Goal: Task Accomplishment & Management: Manage account settings

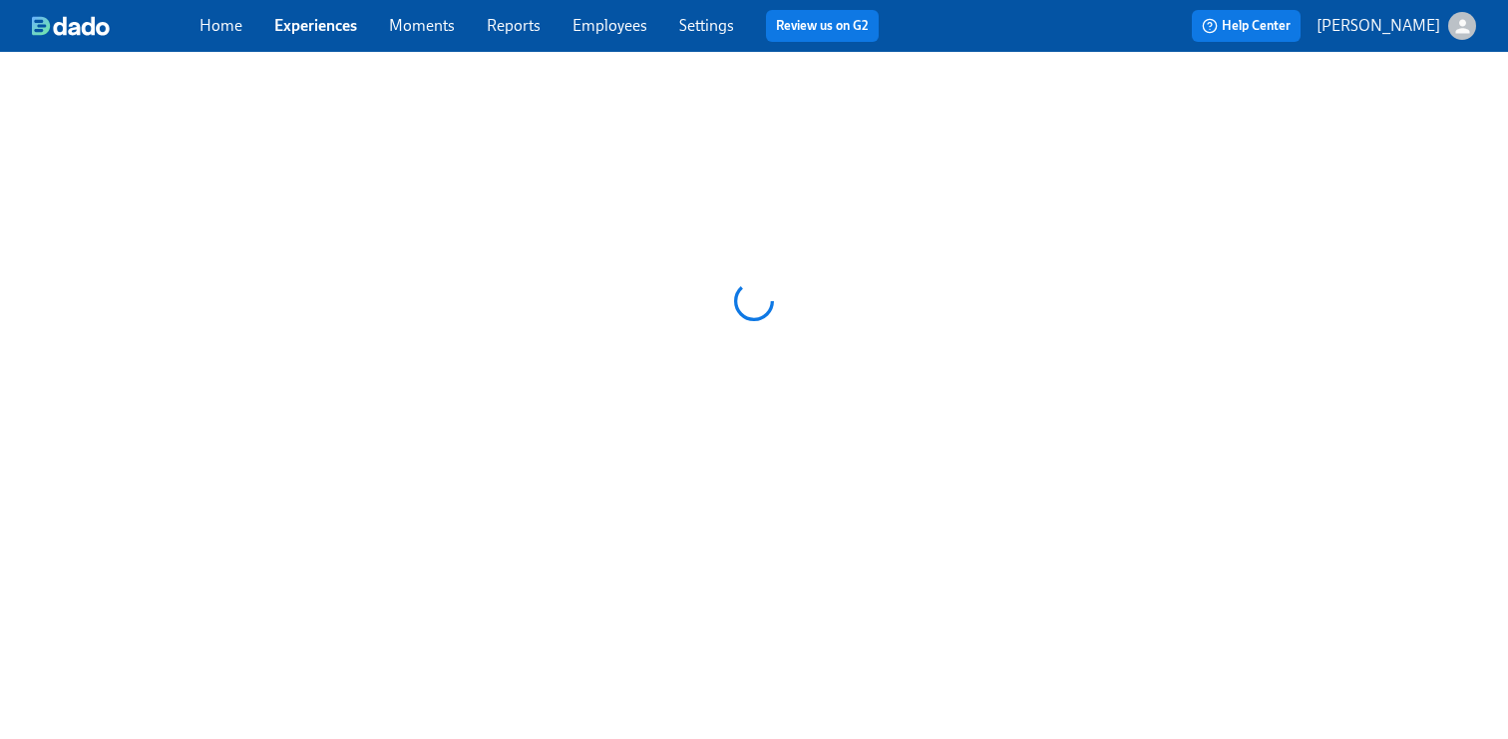
click at [601, 29] on link "Employees" at bounding box center [610, 25] width 75 height 19
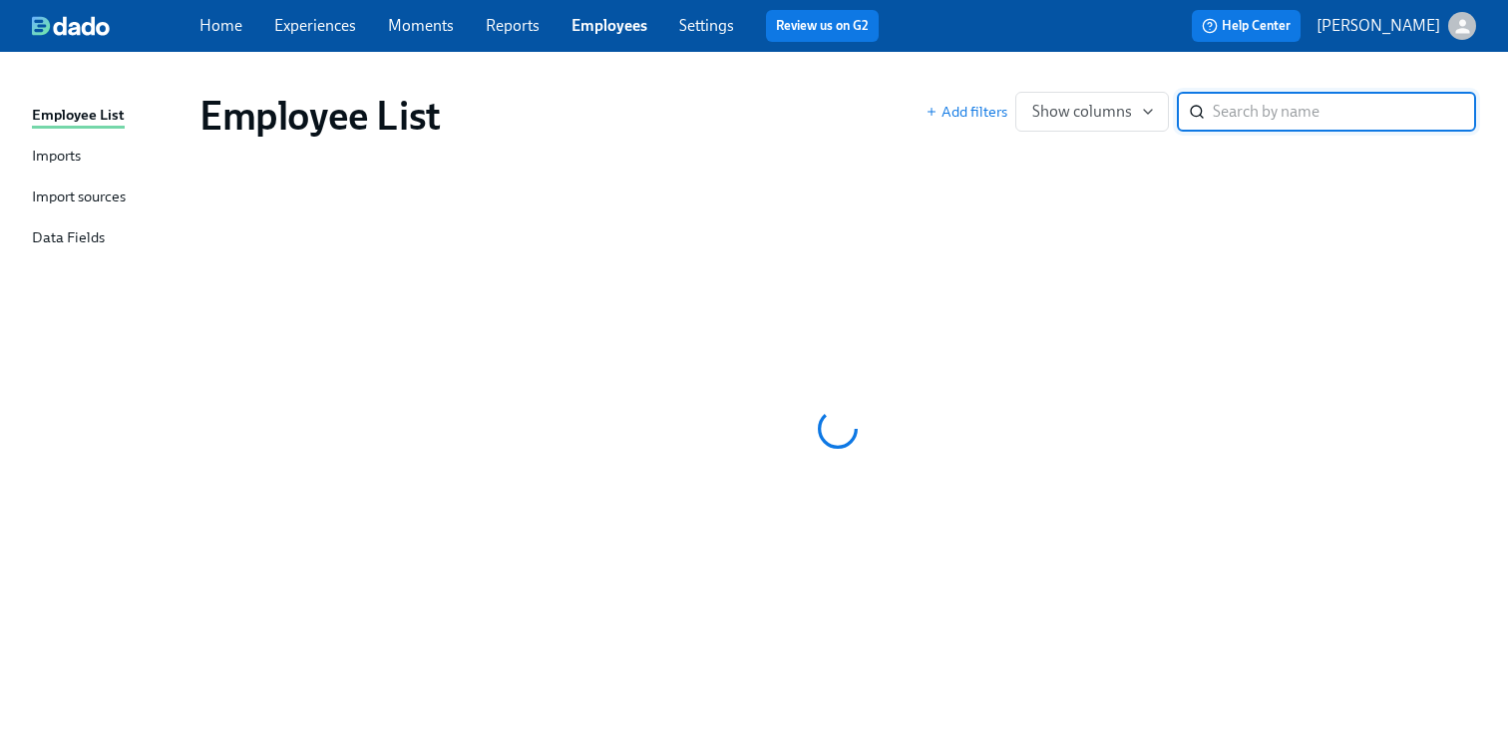
click at [601, 29] on link "Employees" at bounding box center [610, 25] width 76 height 19
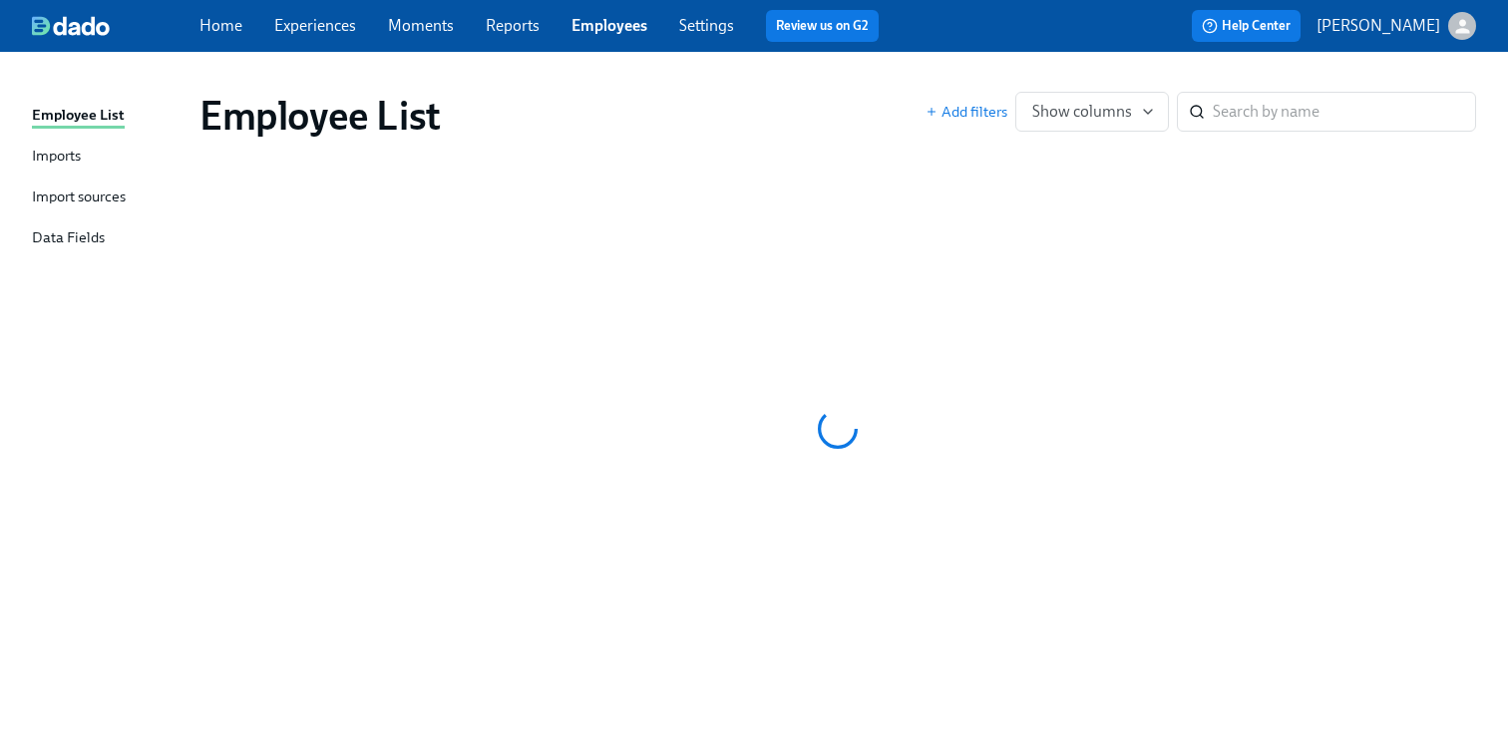
click at [324, 21] on link "Experiences" at bounding box center [315, 25] width 82 height 19
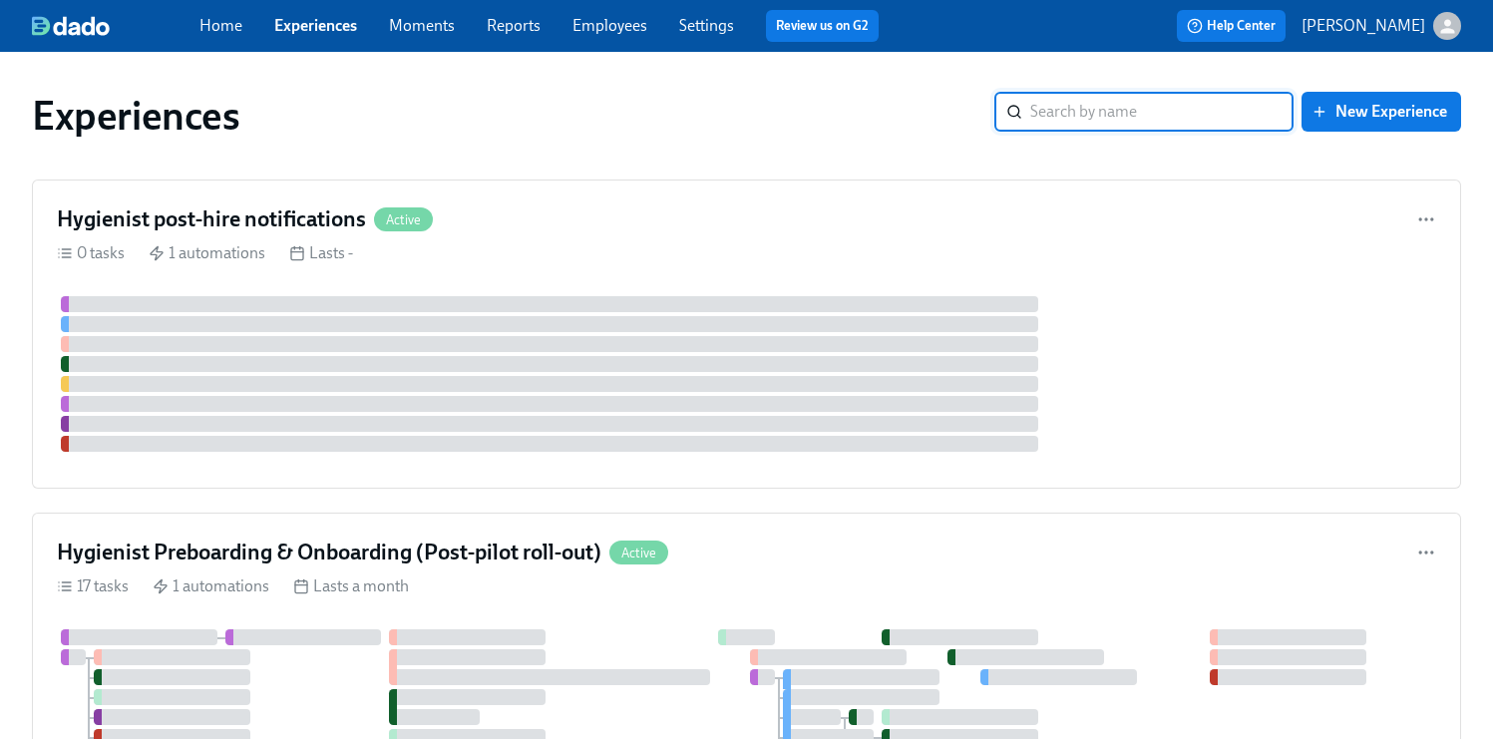
click at [316, 24] on link "Experiences" at bounding box center [315, 25] width 83 height 19
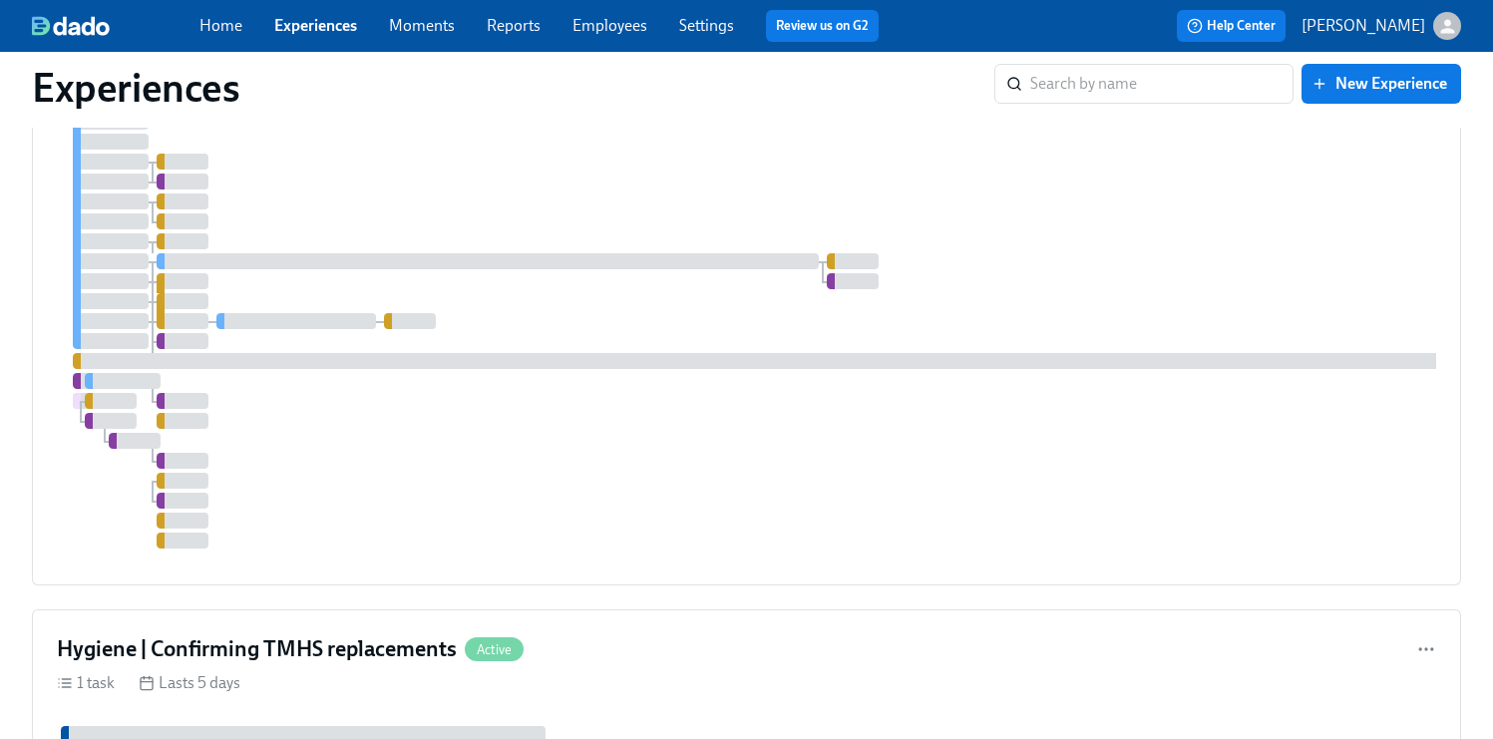
scroll to position [3380, 0]
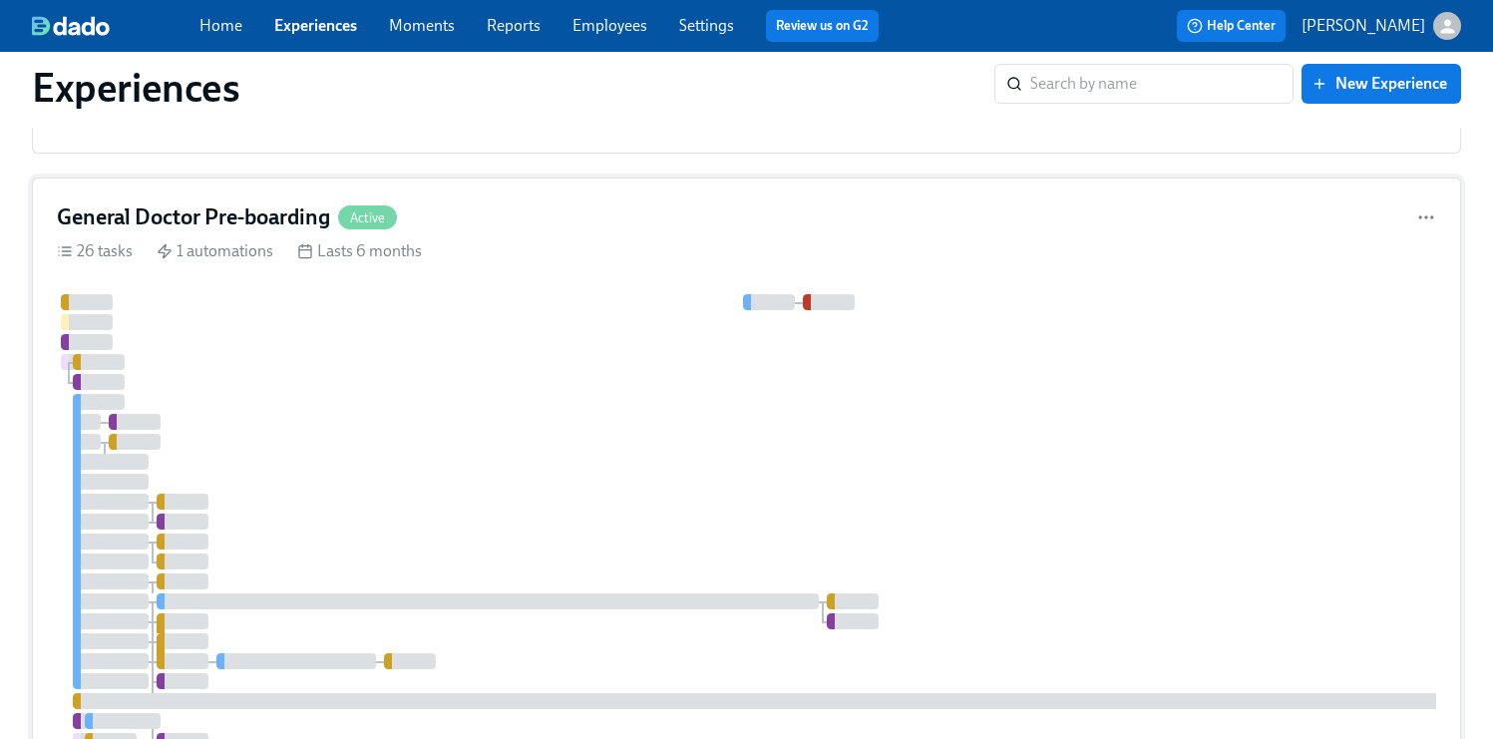
click at [699, 423] on div at bounding box center [1188, 591] width 2262 height 595
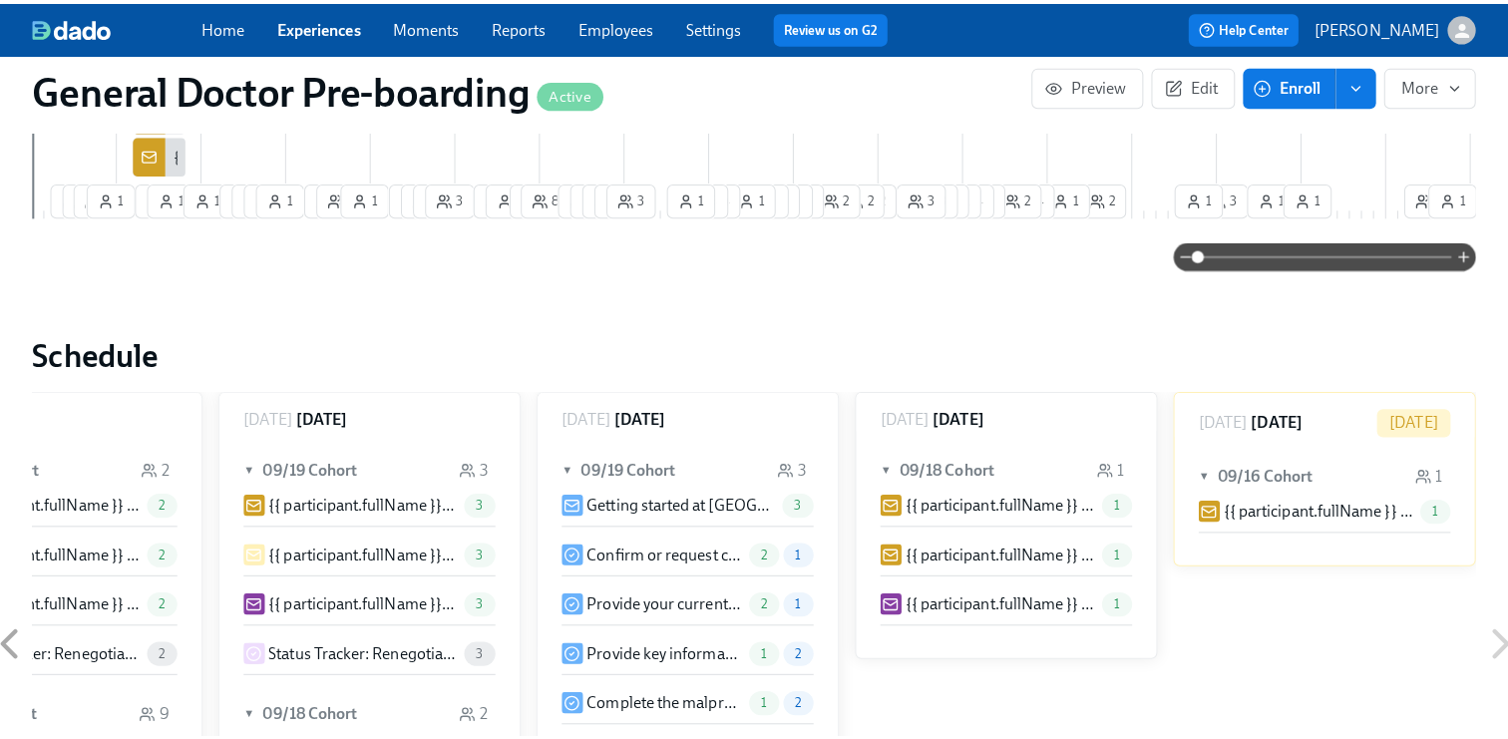
scroll to position [2817, 0]
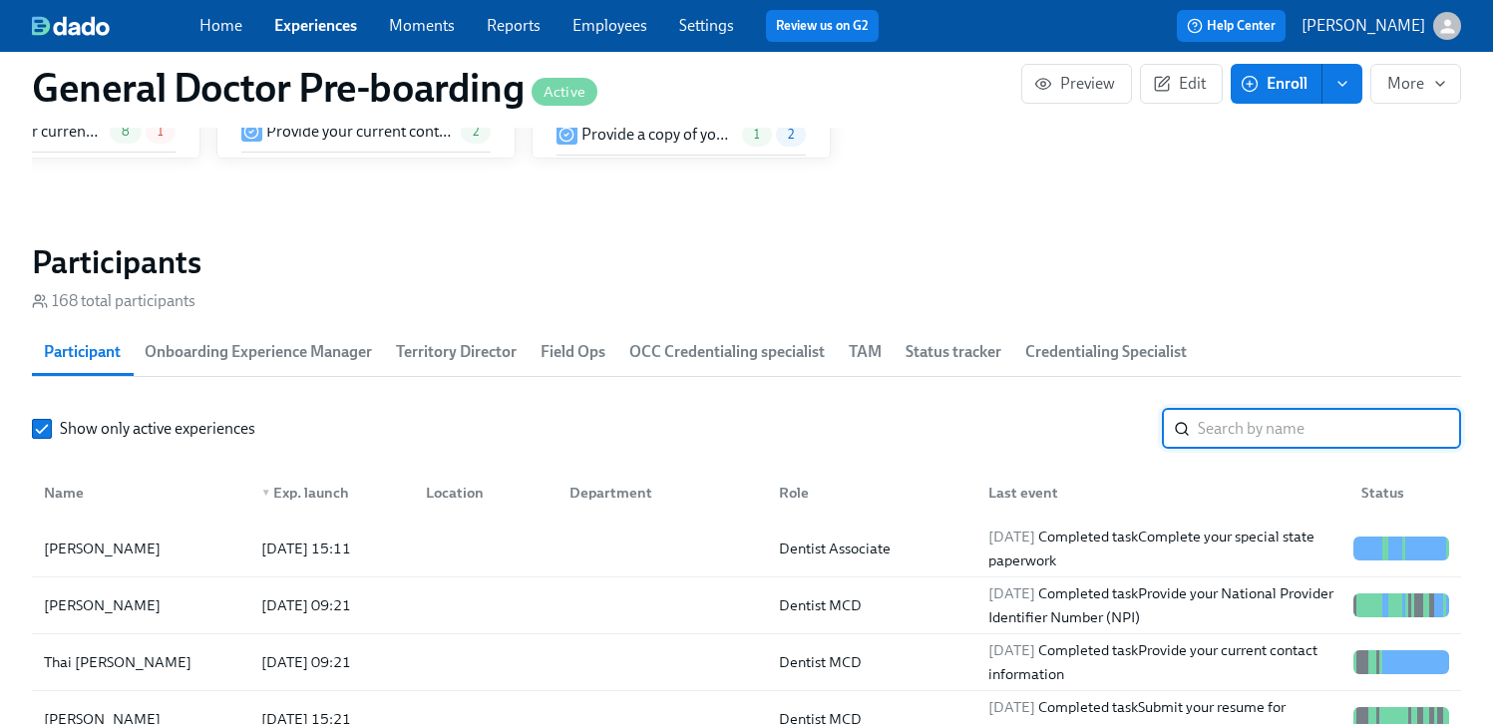
click at [1350, 449] on input "search" at bounding box center [1329, 429] width 263 height 40
paste input "[DATE][PERSON_NAME]"
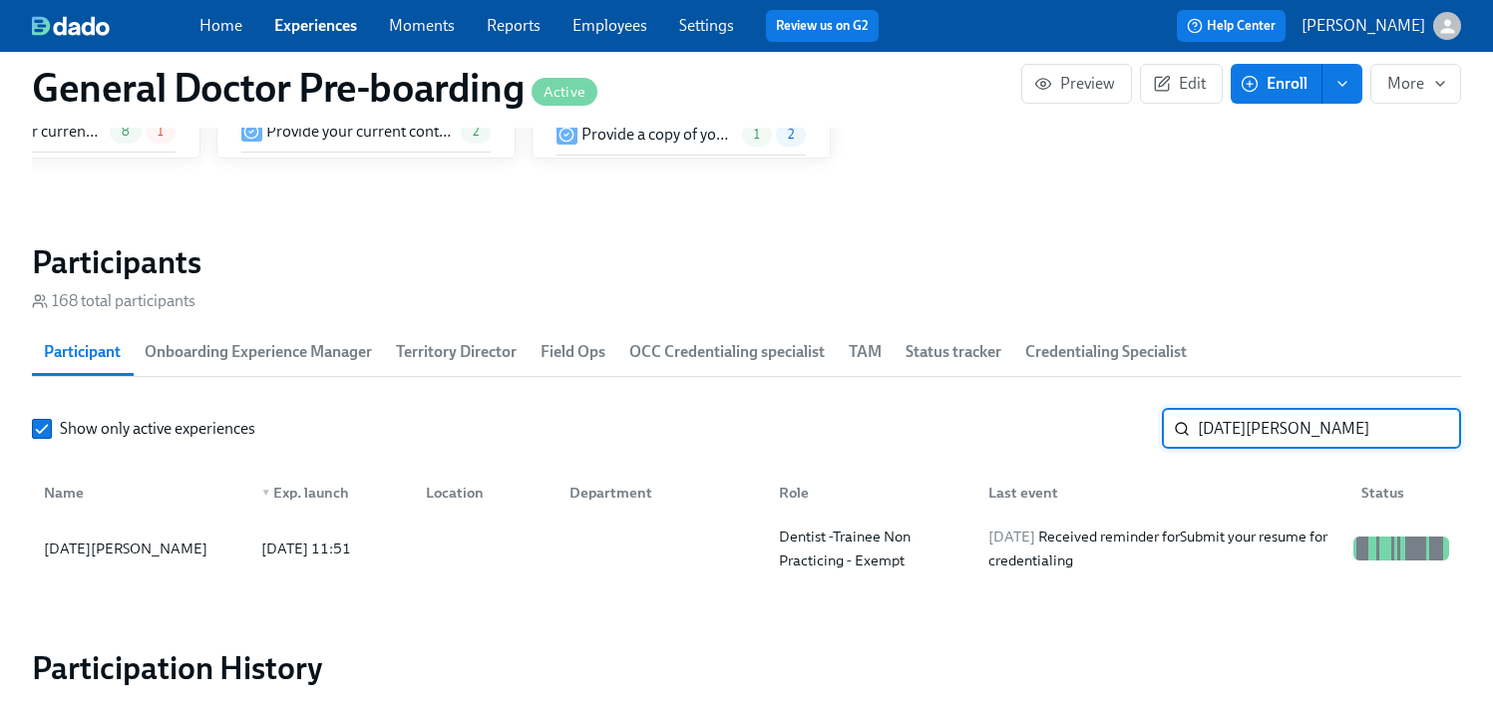
type input "[DATE][PERSON_NAME]"
click at [69, 561] on div "[DATE][PERSON_NAME]" at bounding box center [126, 549] width 180 height 24
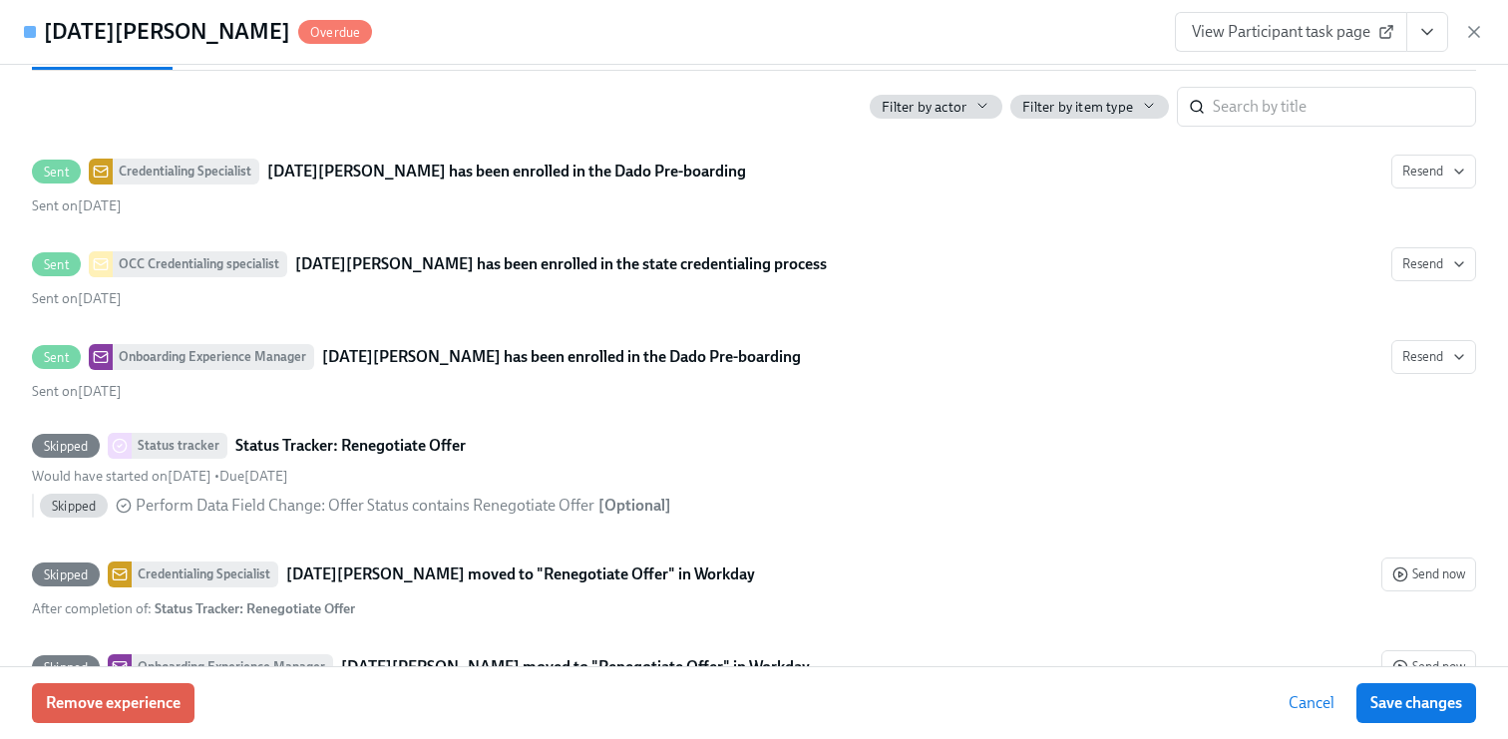
scroll to position [1318, 0]
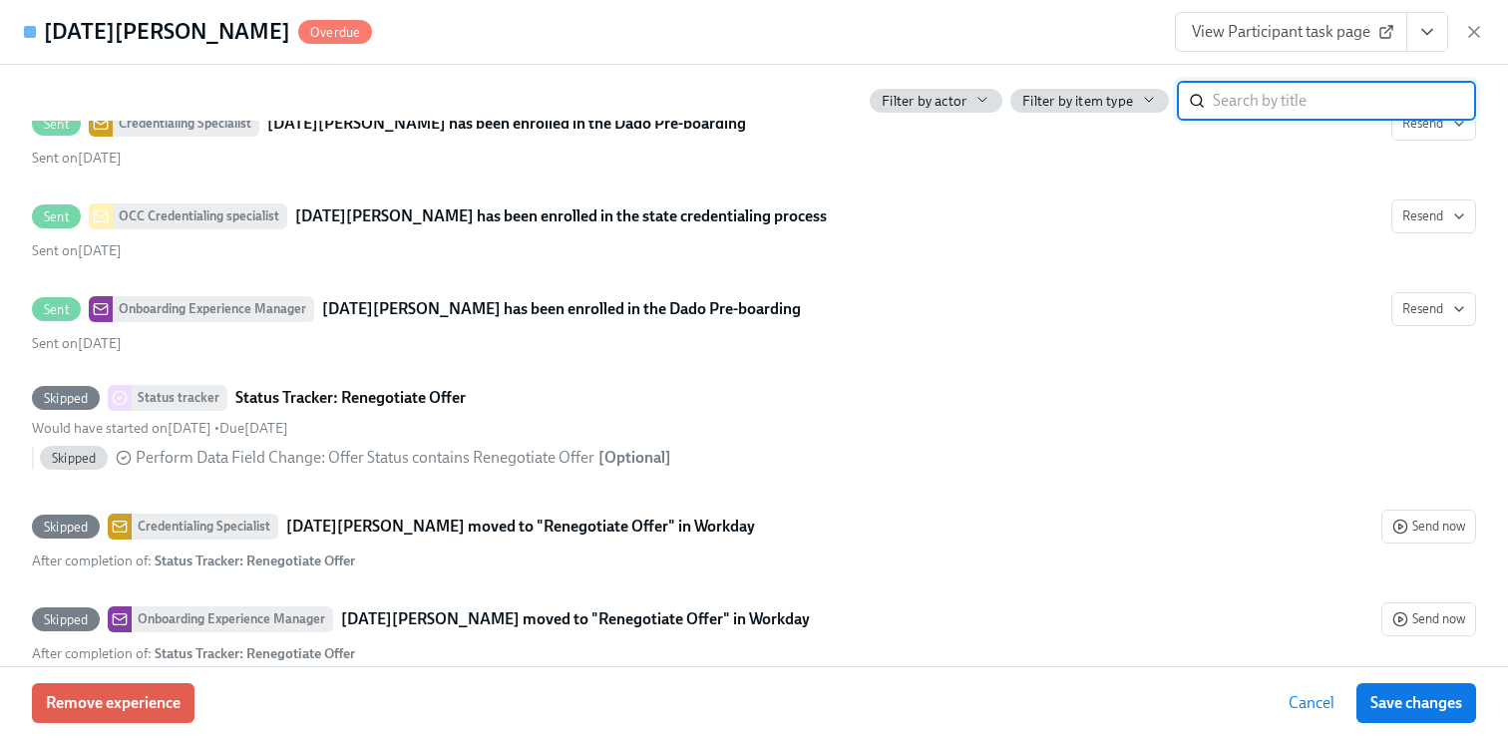
click at [1265, 93] on input "search" at bounding box center [1344, 101] width 263 height 40
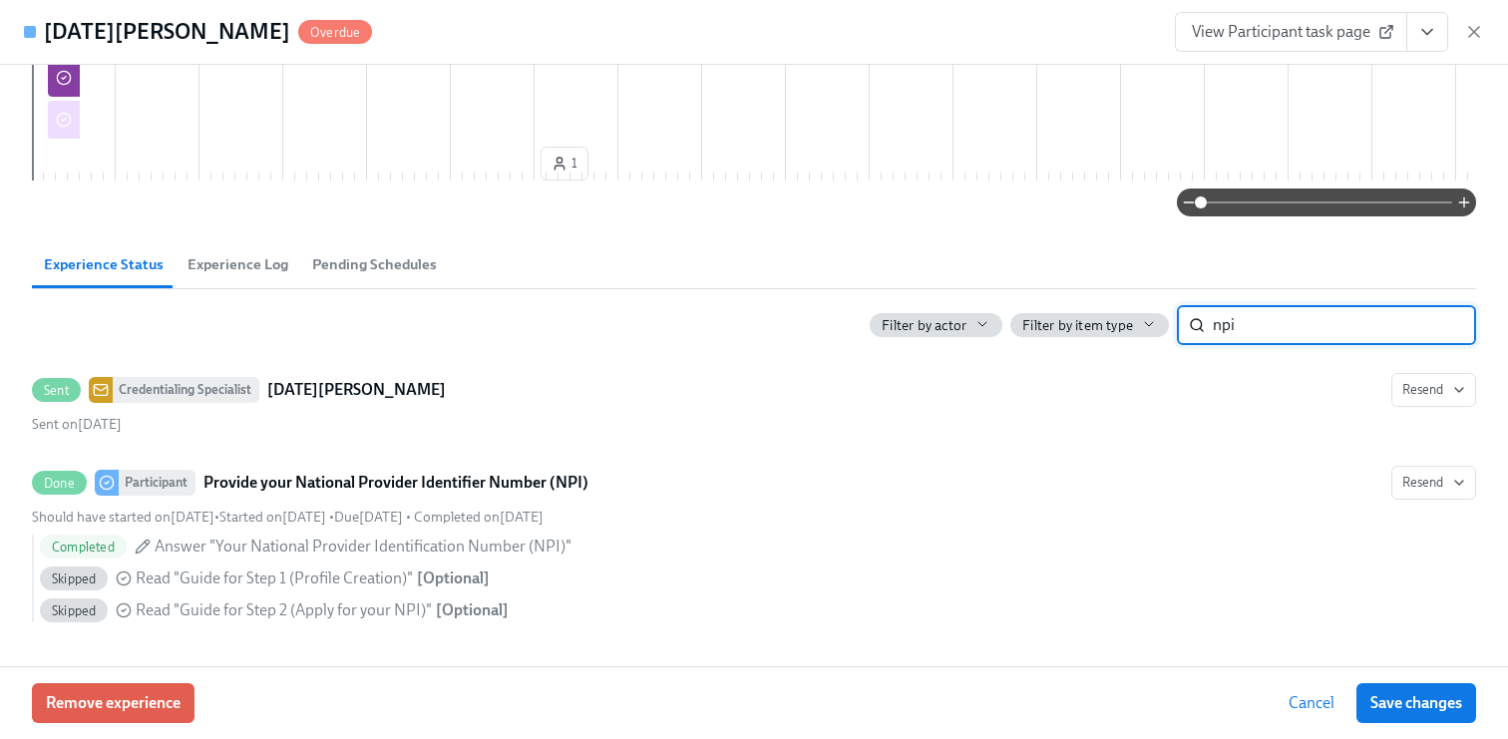
scroll to position [1081, 0]
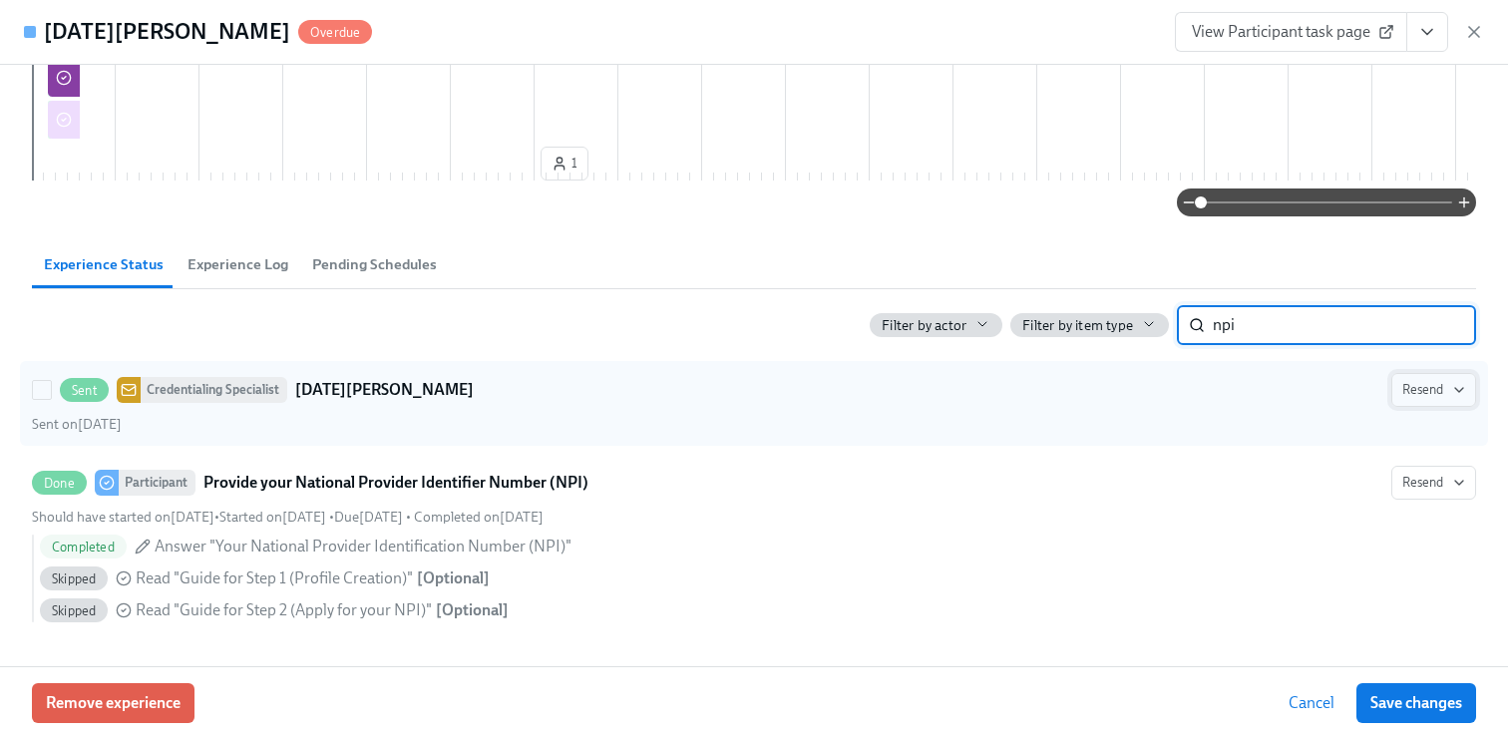
type input "npi"
click at [1418, 393] on span "Resend" at bounding box center [1433, 390] width 63 height 20
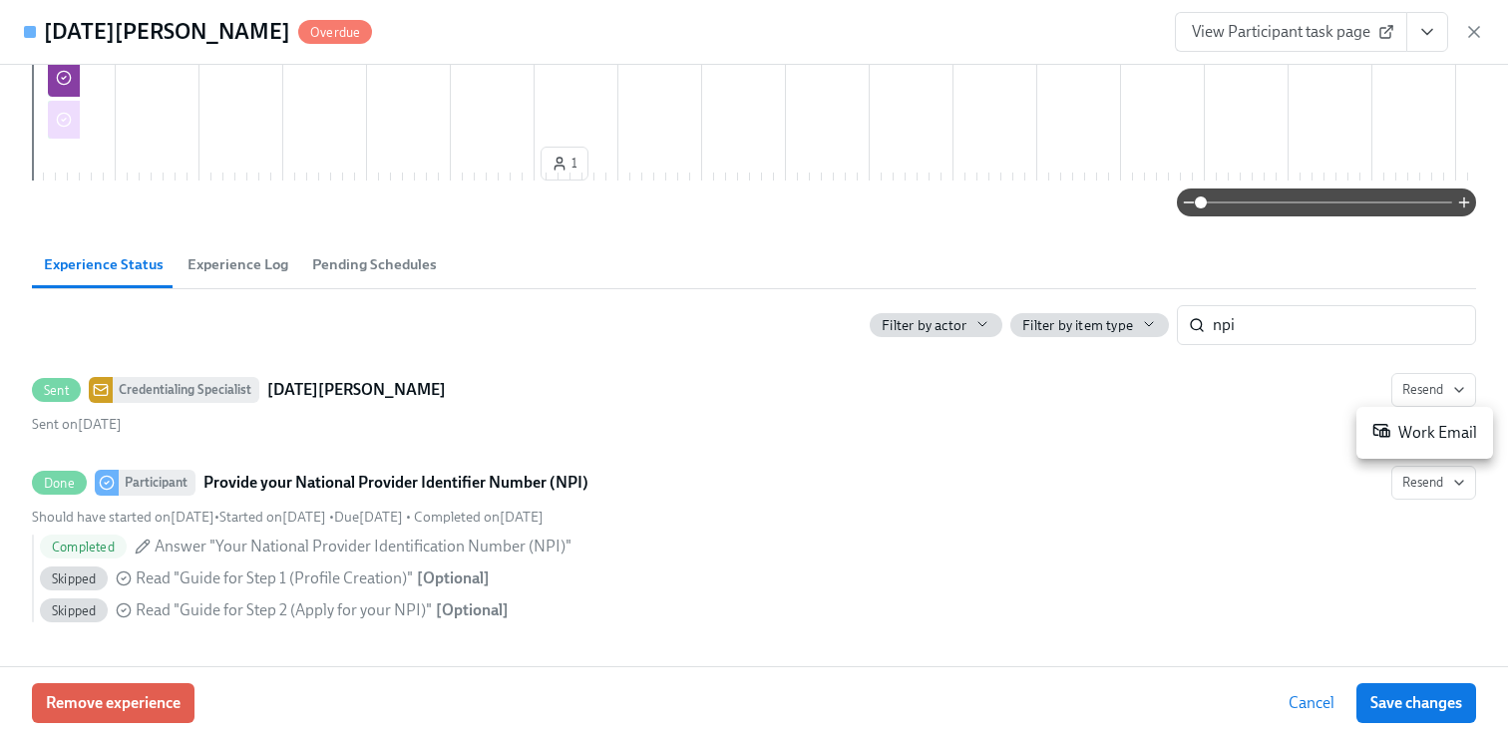
click at [954, 435] on div at bounding box center [754, 369] width 1508 height 739
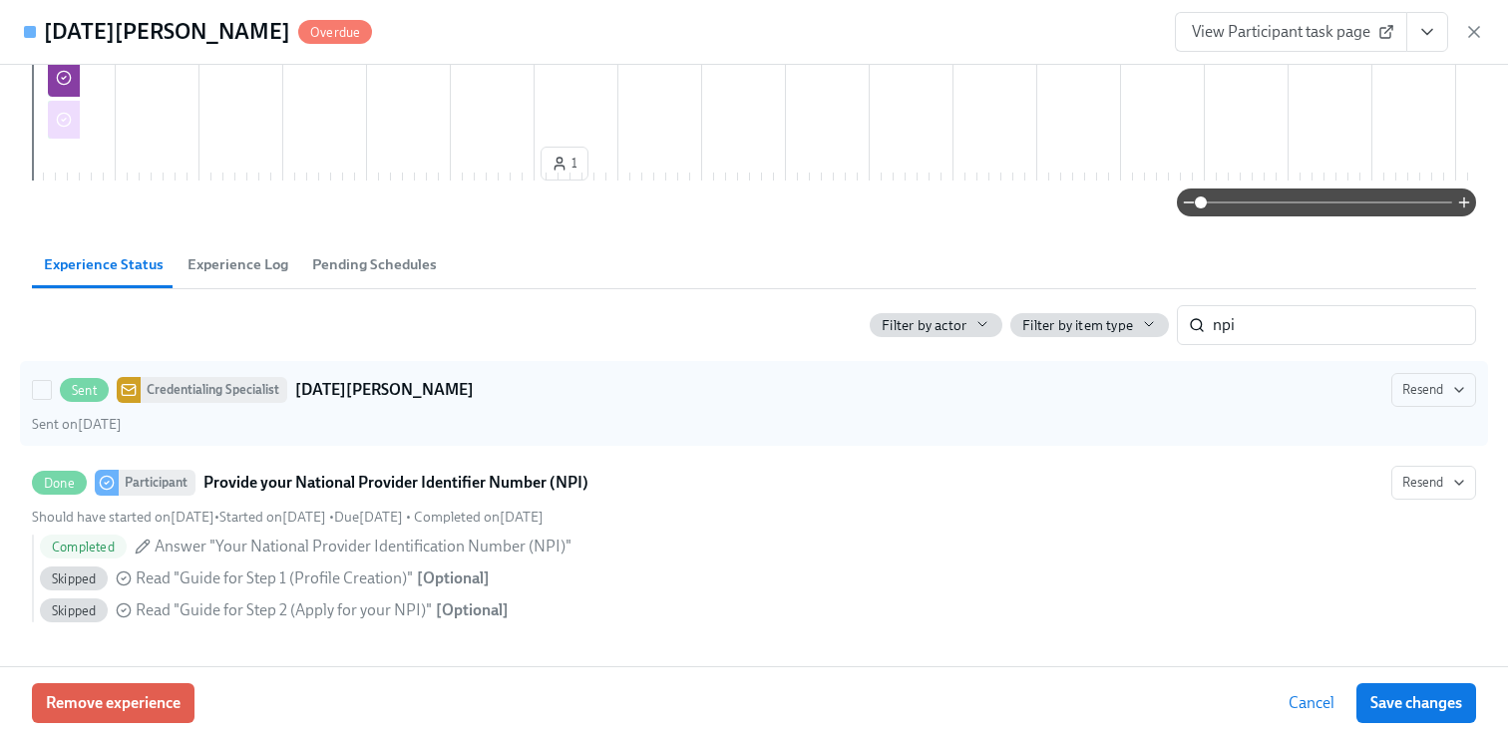
click at [352, 388] on strong "[DATE][PERSON_NAME]" at bounding box center [384, 390] width 179 height 24
click at [51, 388] on input "Sent Credentialing Specialist [DATE][PERSON_NAME] NPI Resend Sent on [DATE]" at bounding box center [42, 390] width 18 height 18
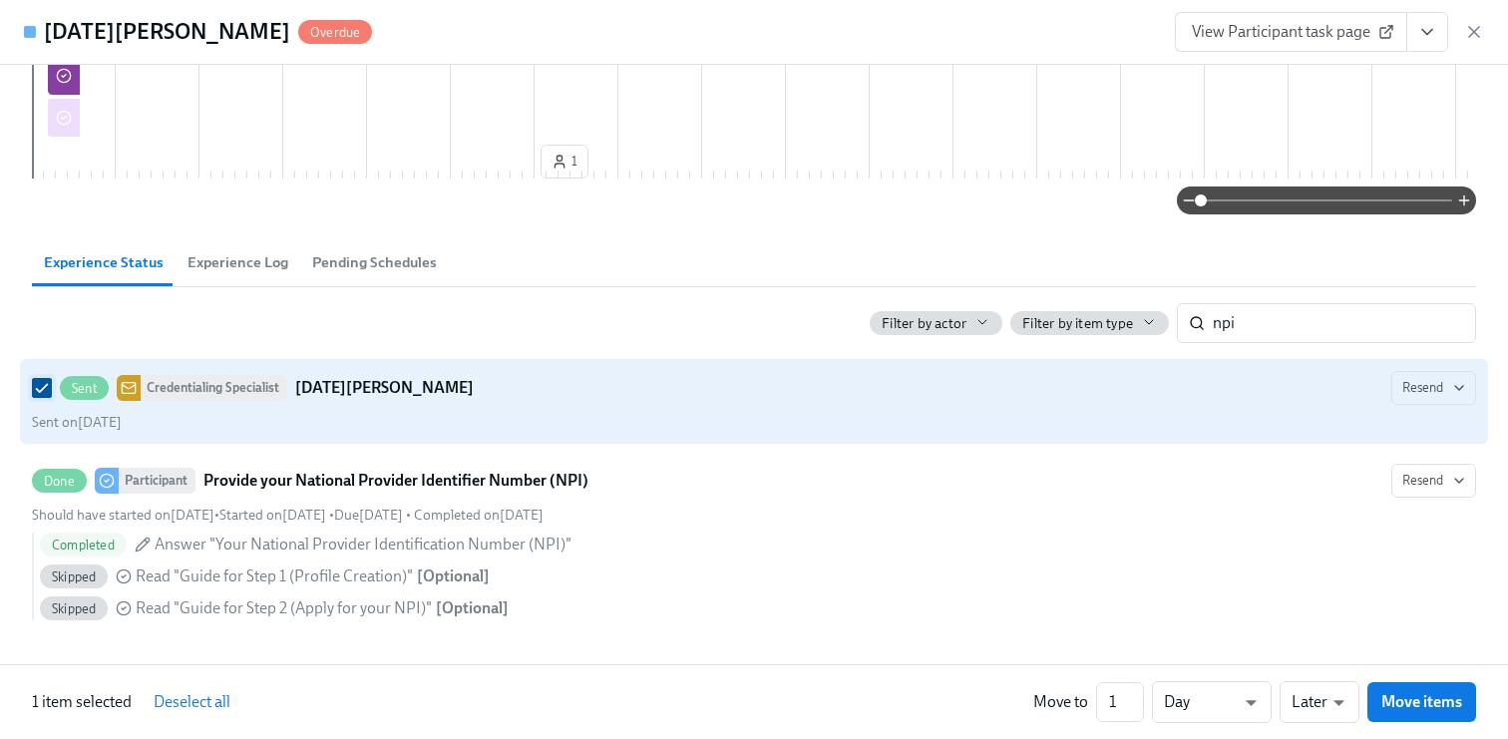
click at [38, 394] on input "Sent Credentialing Specialist [DATE][PERSON_NAME] NPI Resend Sent on [DATE]" at bounding box center [42, 388] width 18 height 18
checkbox input "false"
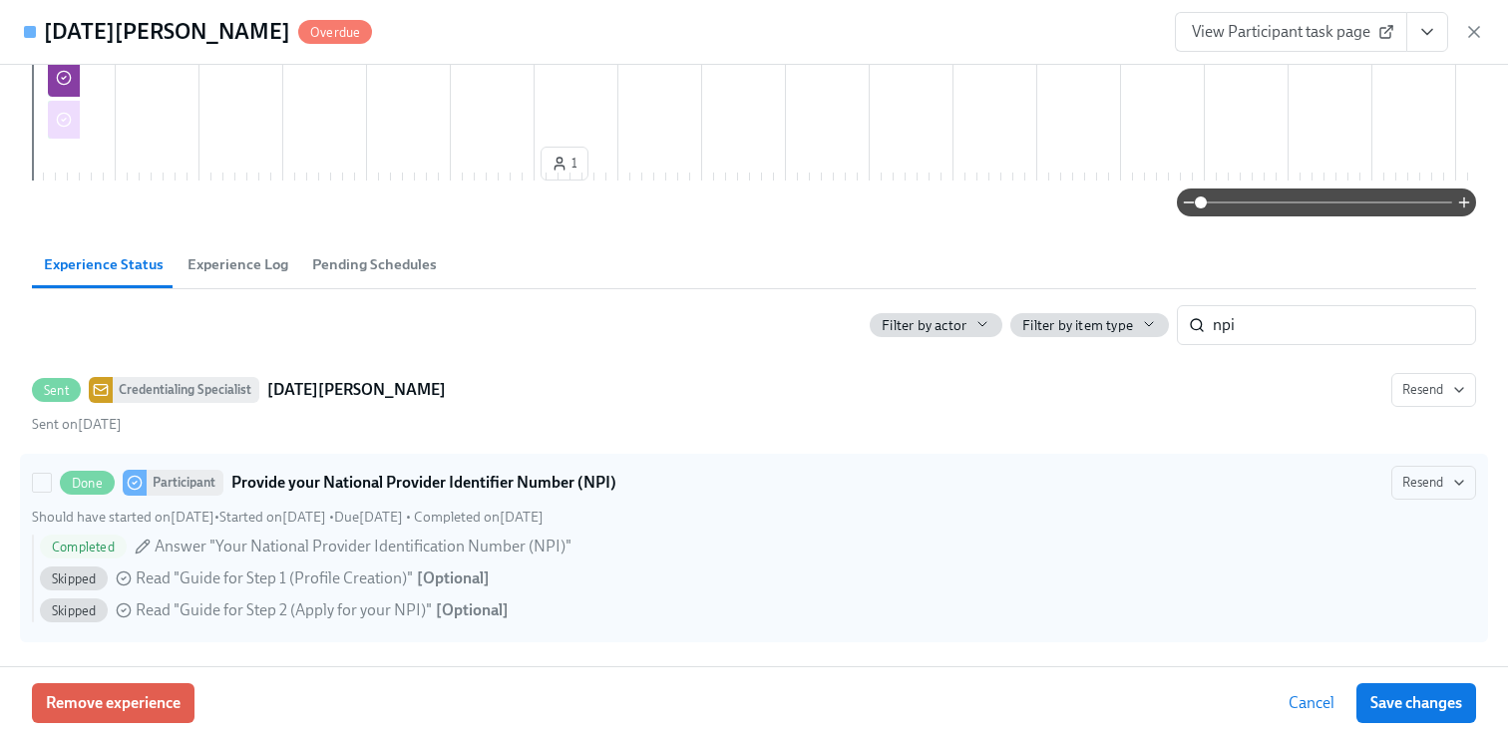
click at [1446, 510] on div "Should have started on [DATE] • Started on [DATE] • Due [DATE] • Completed on […" at bounding box center [754, 517] width 1444 height 19
click at [51, 492] on input "Done Participant Provide your National Provider Identifier Number (NPI) Resend …" at bounding box center [42, 483] width 18 height 18
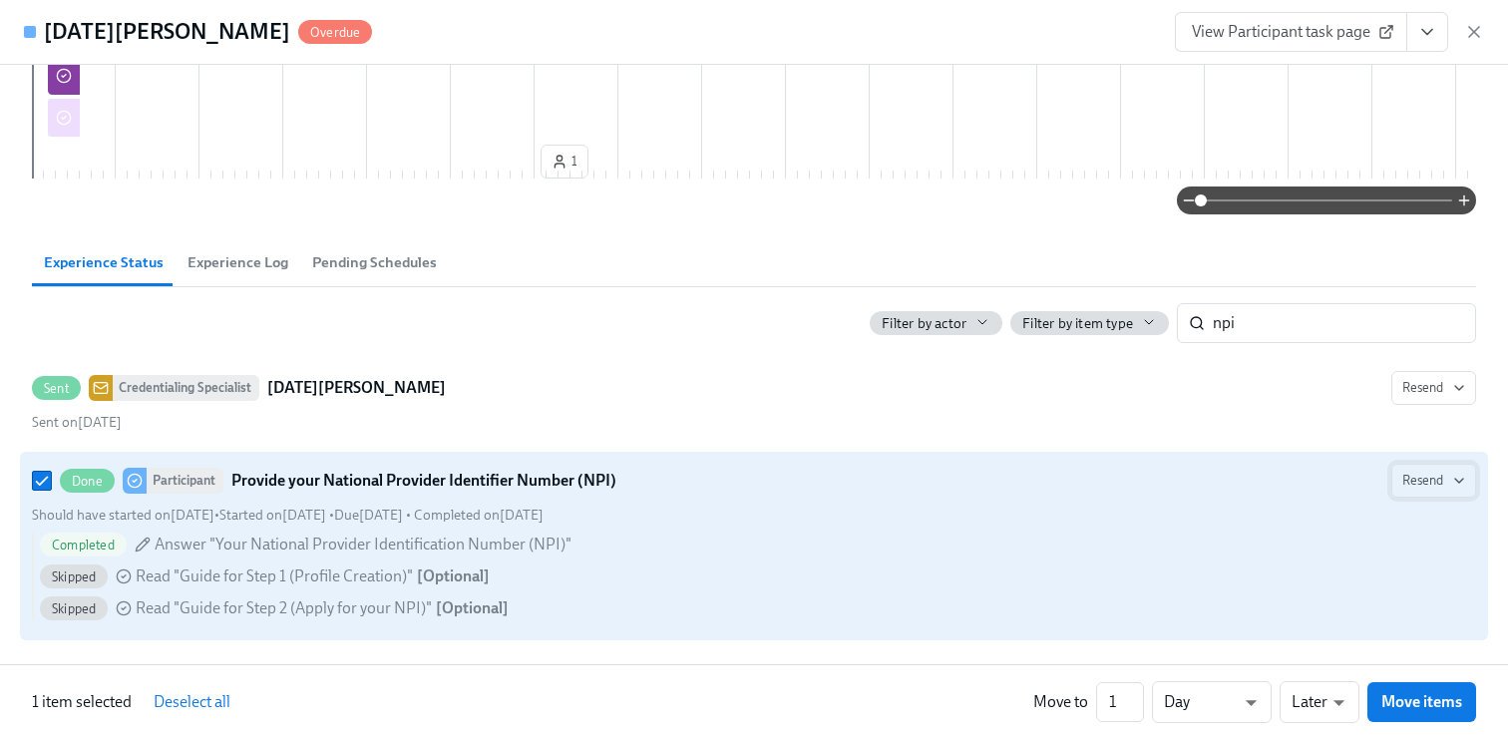
click at [1426, 495] on button "Resend" at bounding box center [1434, 481] width 85 height 34
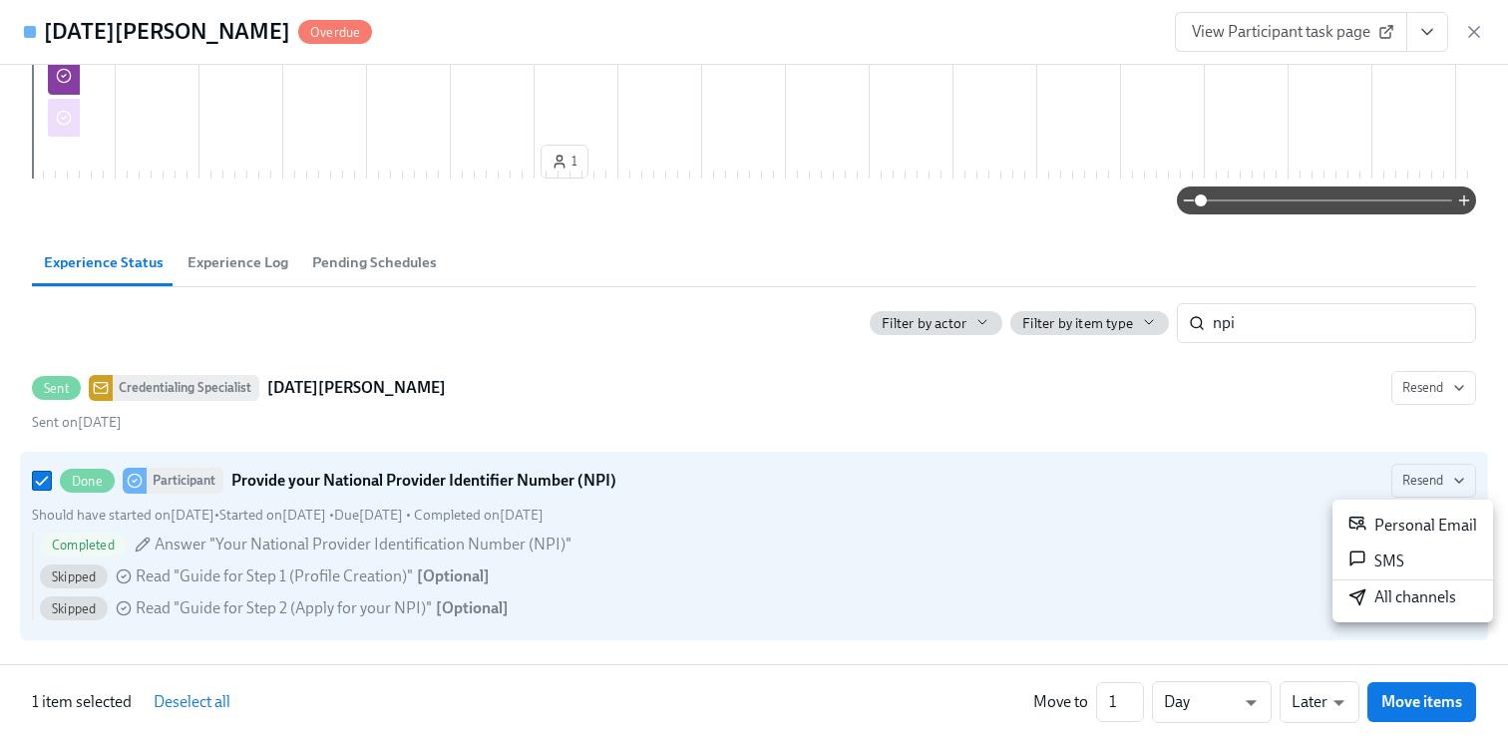
click at [1174, 596] on div at bounding box center [754, 369] width 1508 height 739
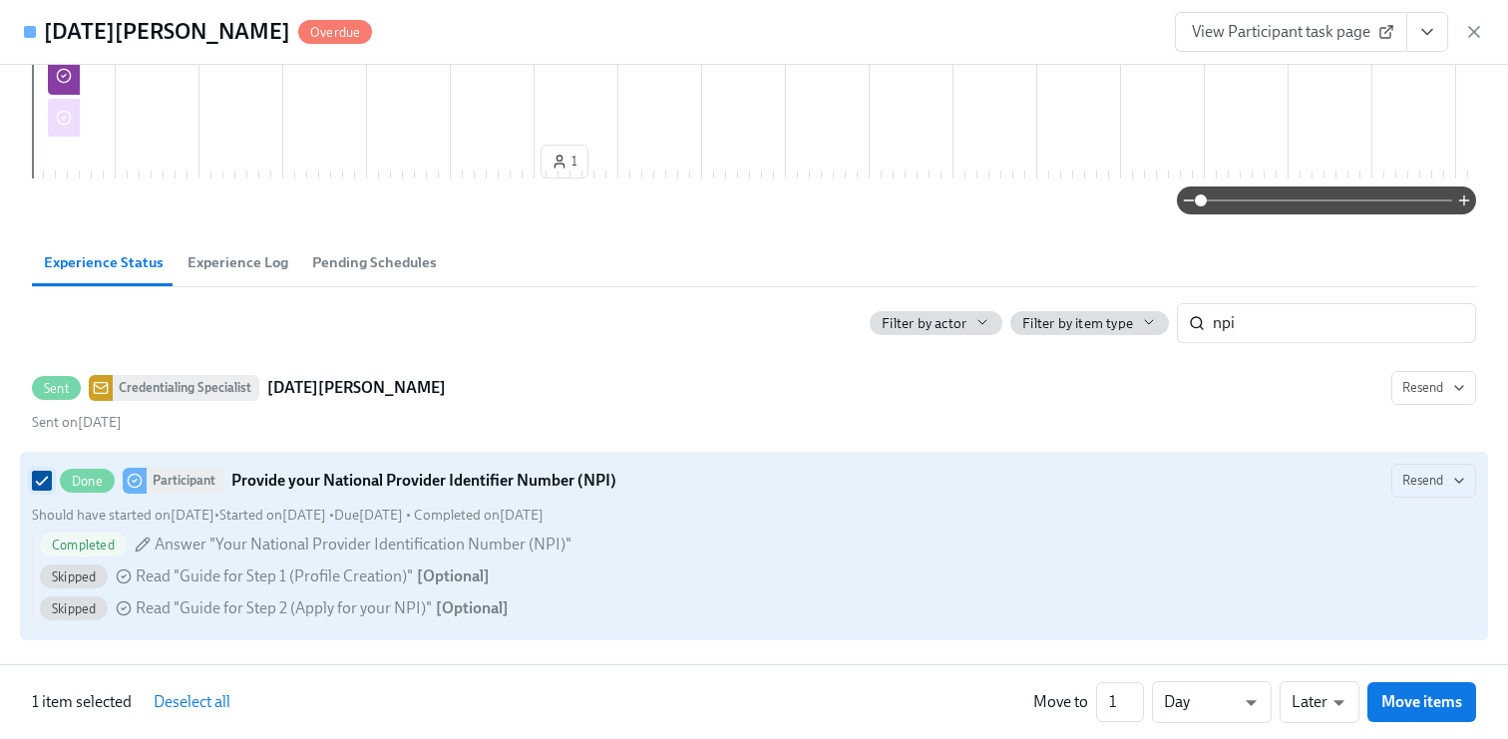
click at [40, 483] on input "Done Participant Provide your National Provider Identifier Number (NPI) Resend …" at bounding box center [42, 481] width 18 height 18
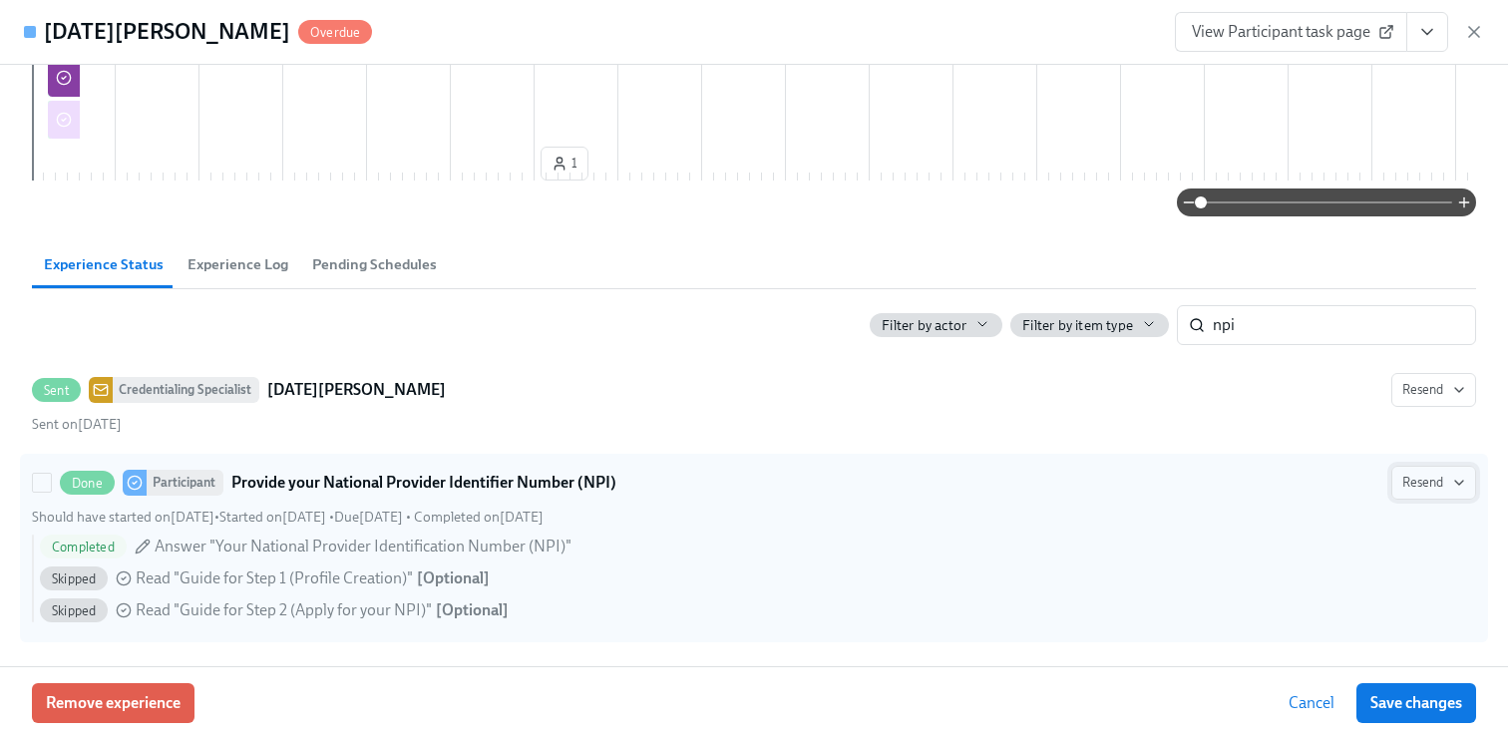
click at [1415, 475] on span "Resend" at bounding box center [1433, 483] width 63 height 20
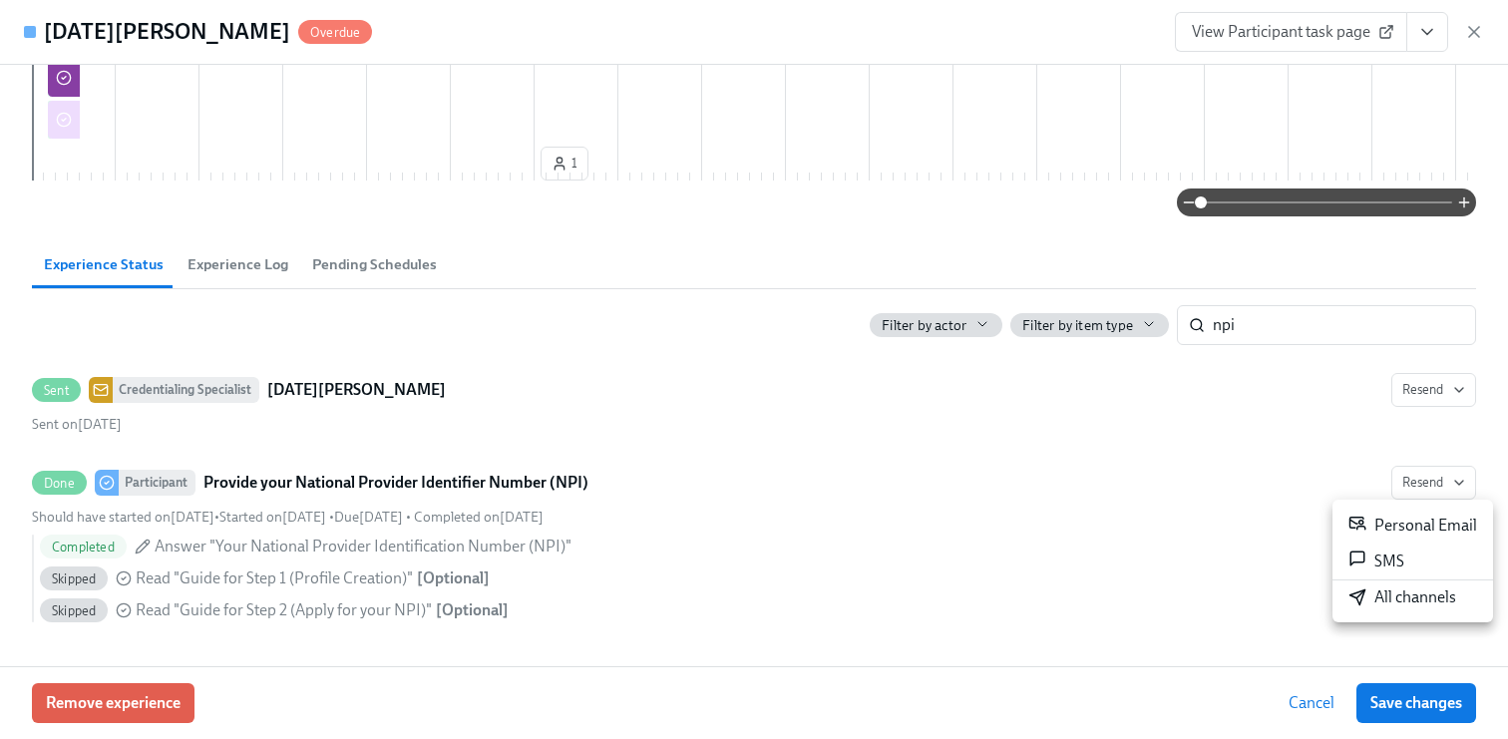
click at [1269, 430] on div at bounding box center [754, 369] width 1508 height 739
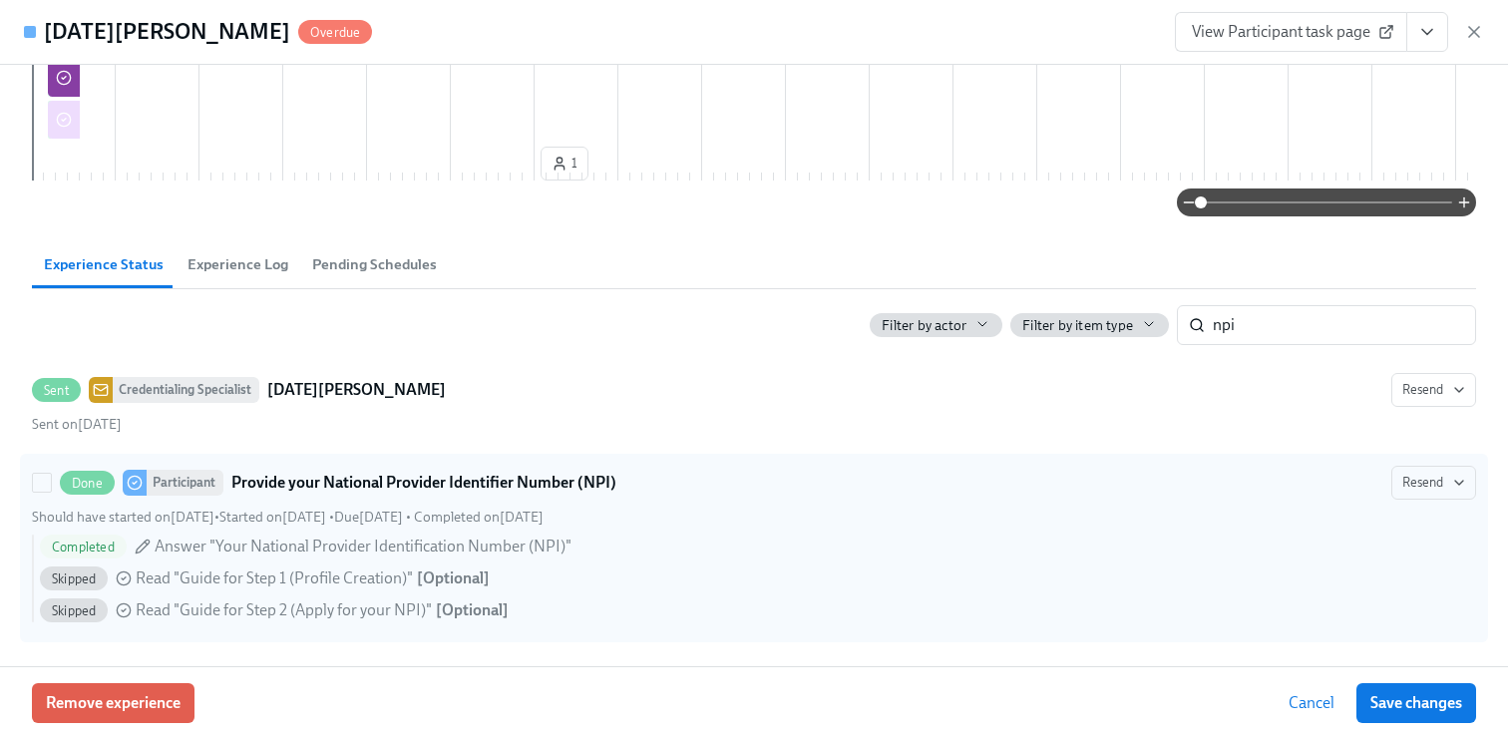
click at [472, 540] on span "Answer "Your National Provider Identification Number (NPI)"" at bounding box center [363, 547] width 417 height 22
click at [51, 492] on input "Done Participant Provide your National Provider Identifier Number (NPI) Resend …" at bounding box center [42, 483] width 18 height 18
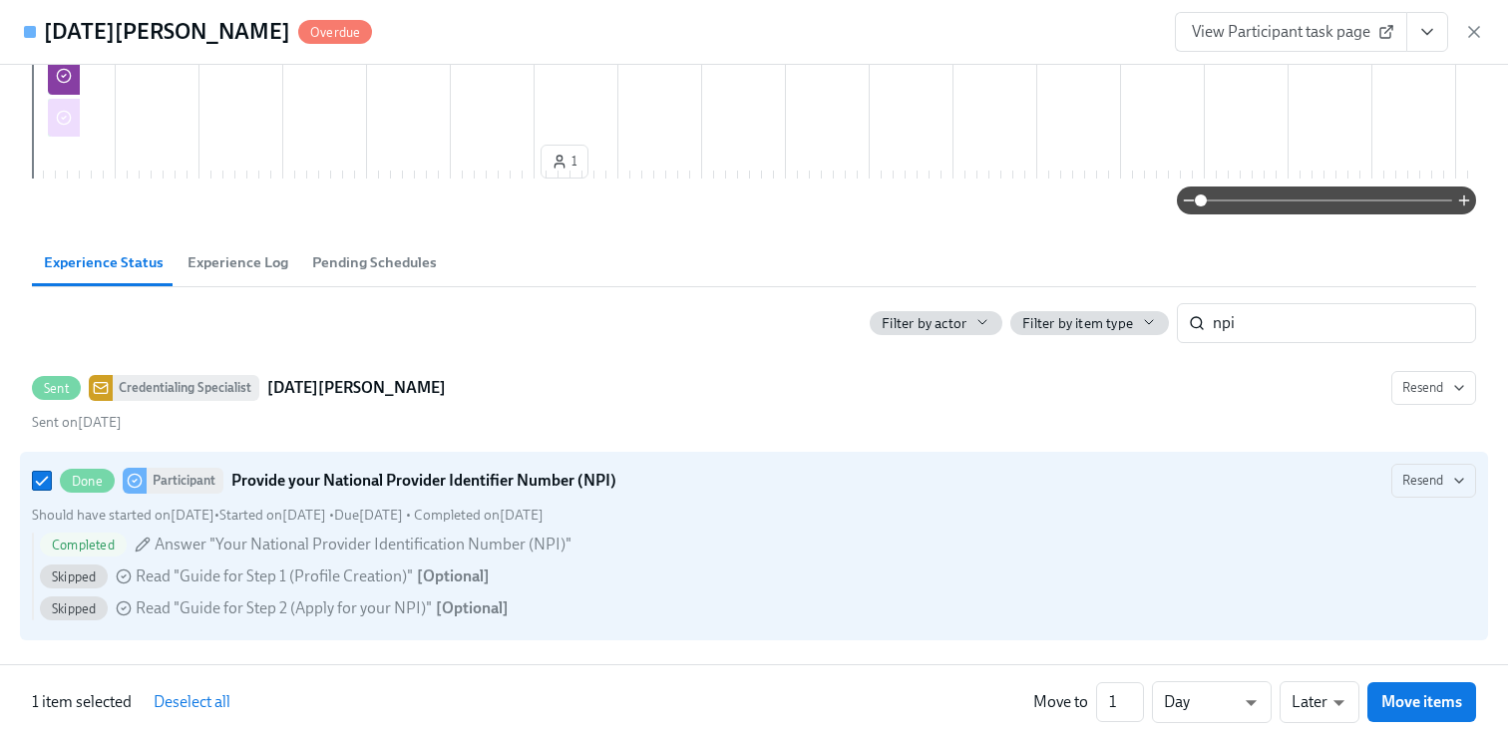
scroll to position [1083, 0]
click at [955, 622] on div "Completed Answer "Your National Provider Identification Number (NPI)" Skipped R…" at bounding box center [754, 581] width 1444 height 96
click at [51, 490] on input "Done Participant Provide your National Provider Identifier Number (NPI) Resend …" at bounding box center [42, 481] width 18 height 18
checkbox input "false"
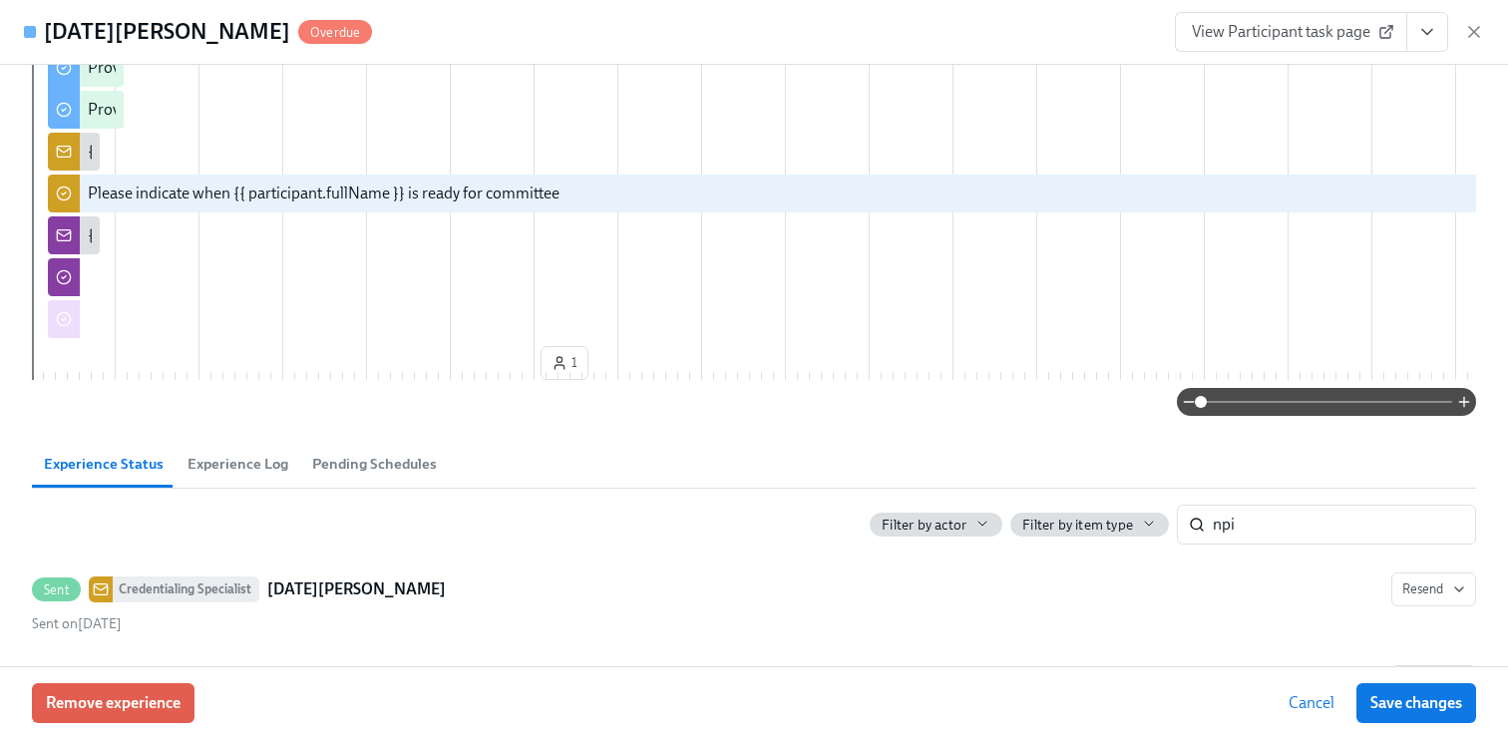
scroll to position [880, 0]
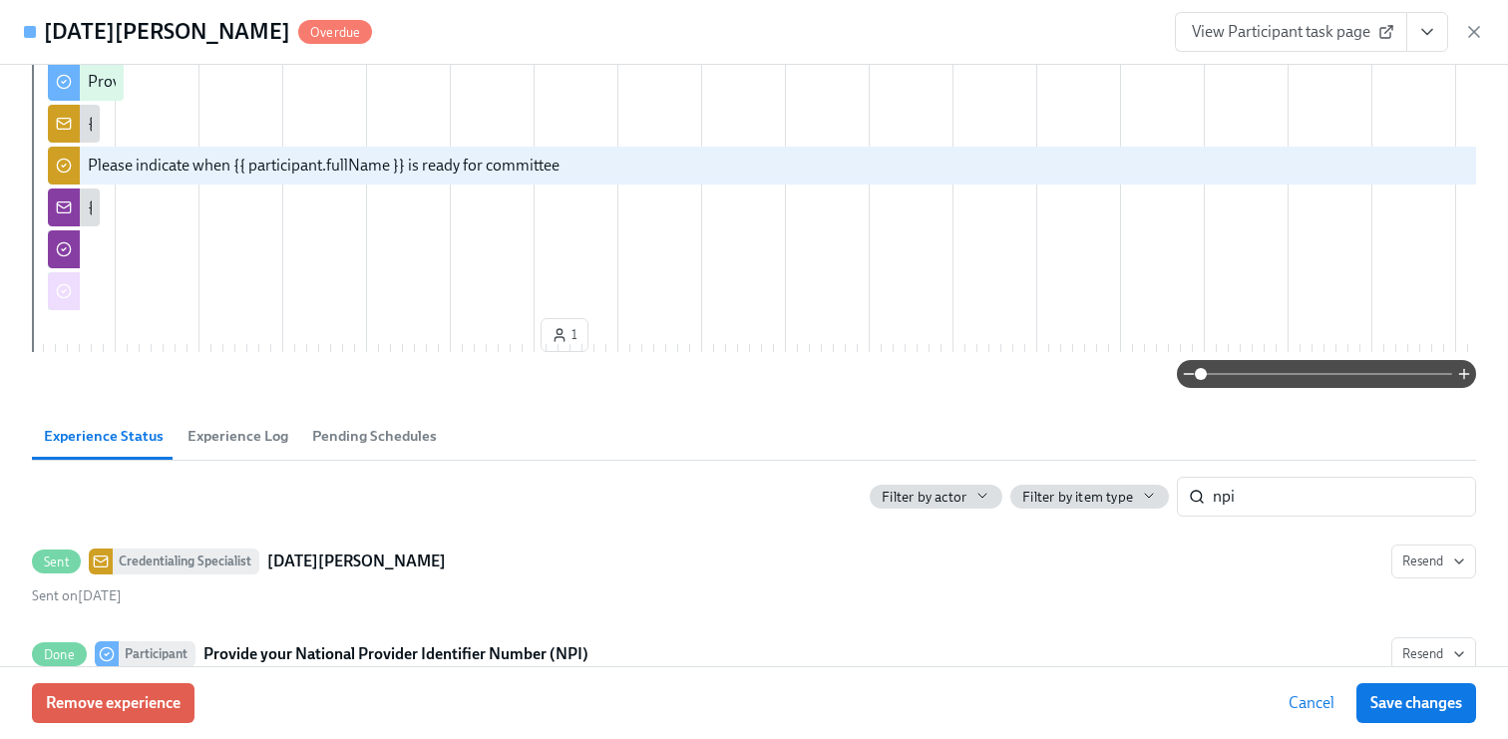
click at [253, 448] on span "Experience Log" at bounding box center [238, 436] width 101 height 23
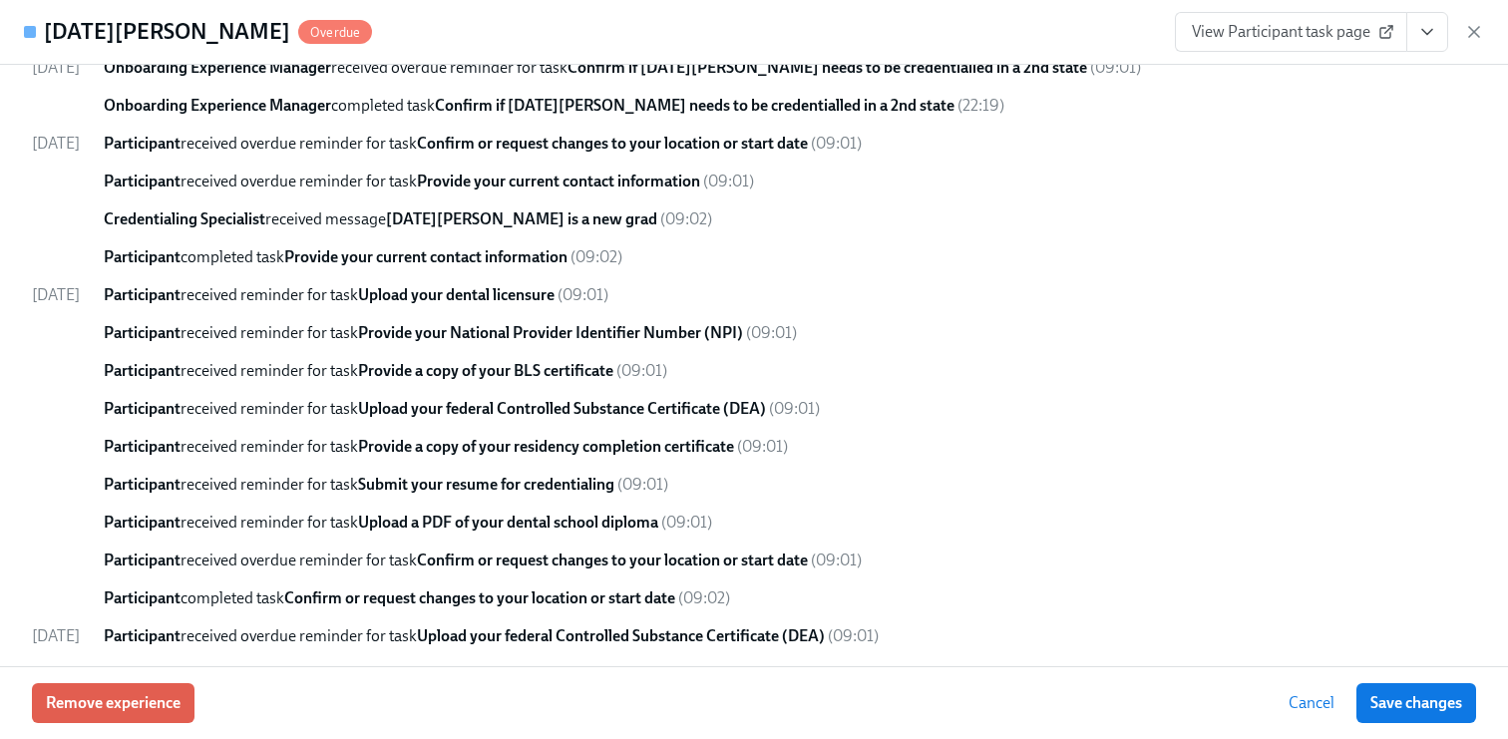
scroll to position [934, 0]
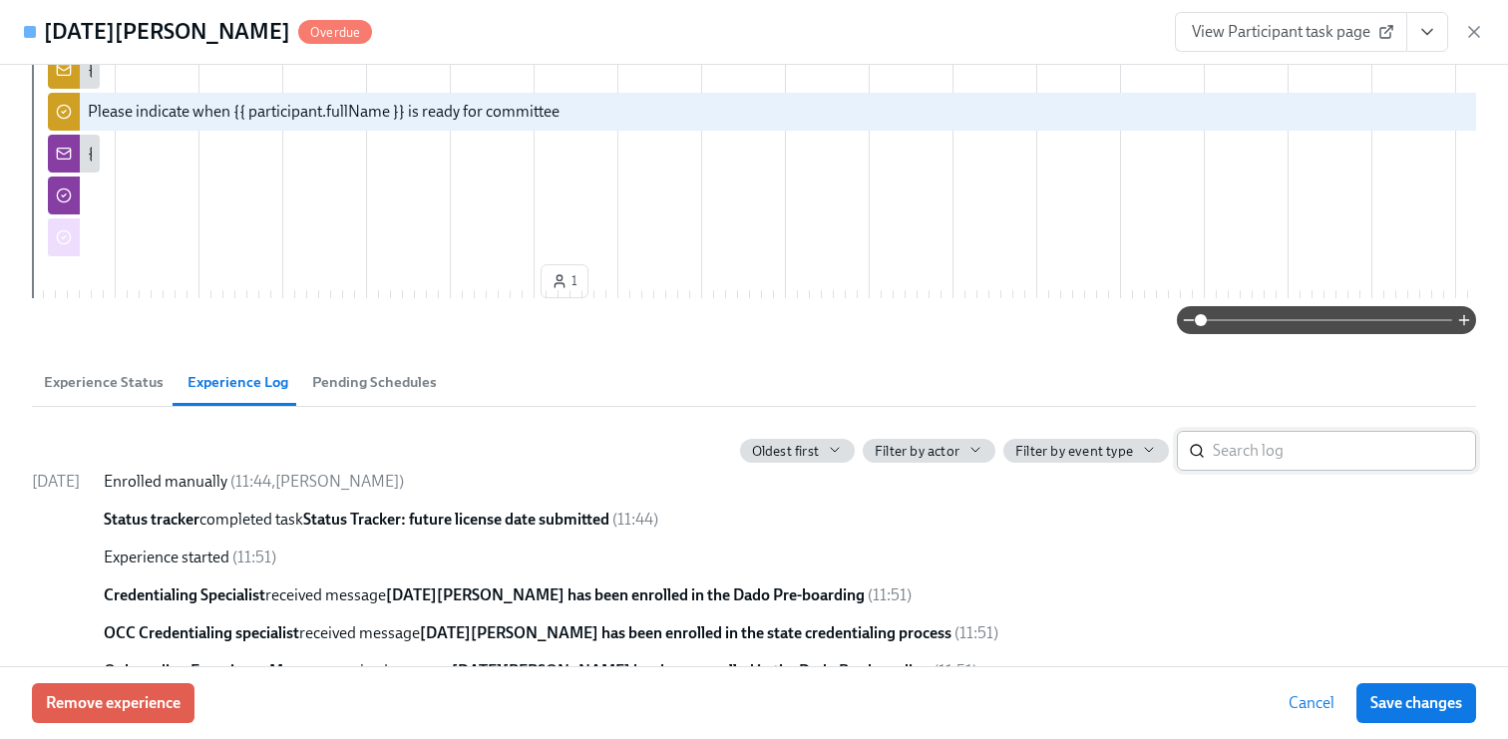
click at [1357, 471] on input "search" at bounding box center [1344, 451] width 263 height 40
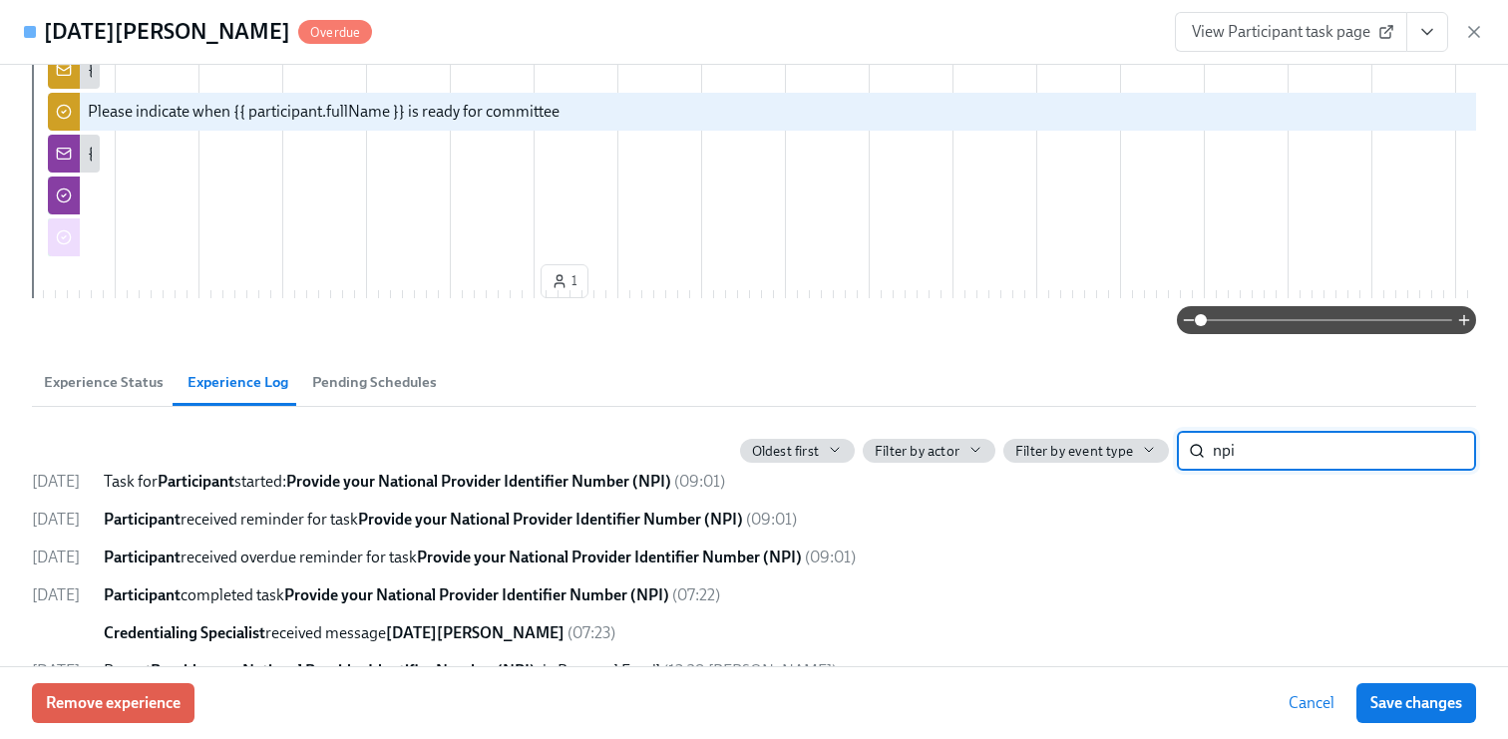
type input "npi"
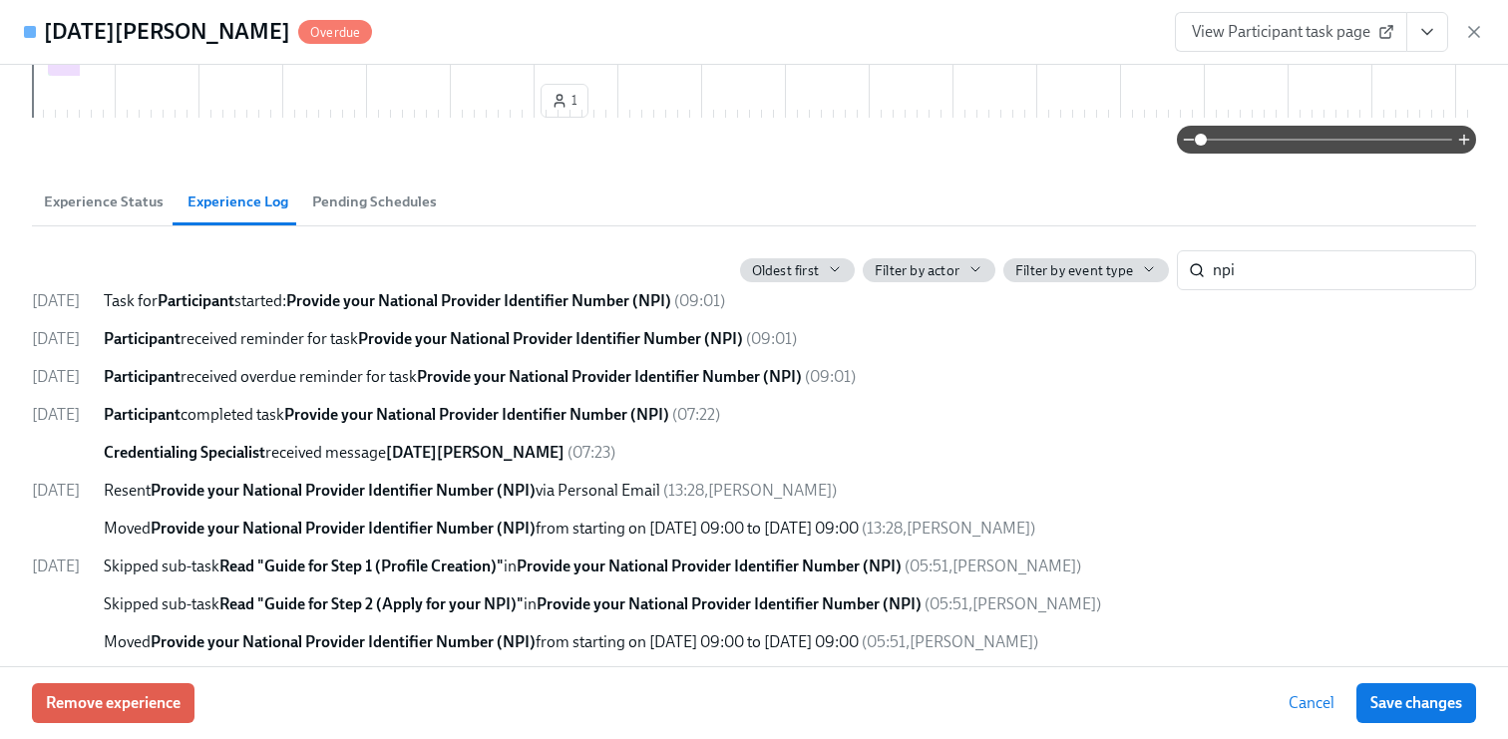
scroll to position [1119, 0]
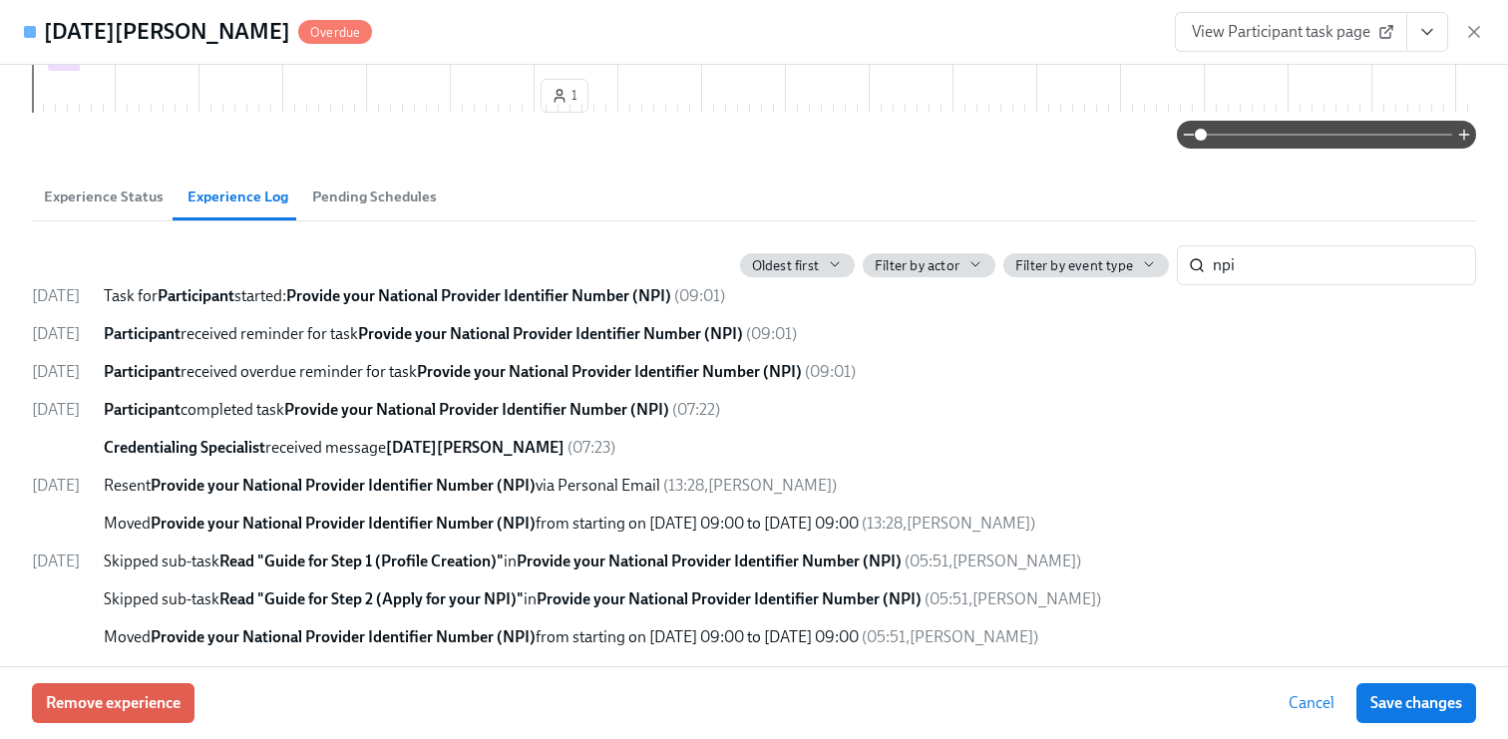
click at [406, 305] on strong "Provide your National Provider Identifier Number (NPI)" at bounding box center [478, 295] width 385 height 19
click at [623, 305] on strong "Provide your National Provider Identifier Number (NPI)" at bounding box center [478, 295] width 385 height 19
click at [101, 208] on span "Experience Status" at bounding box center [104, 197] width 120 height 23
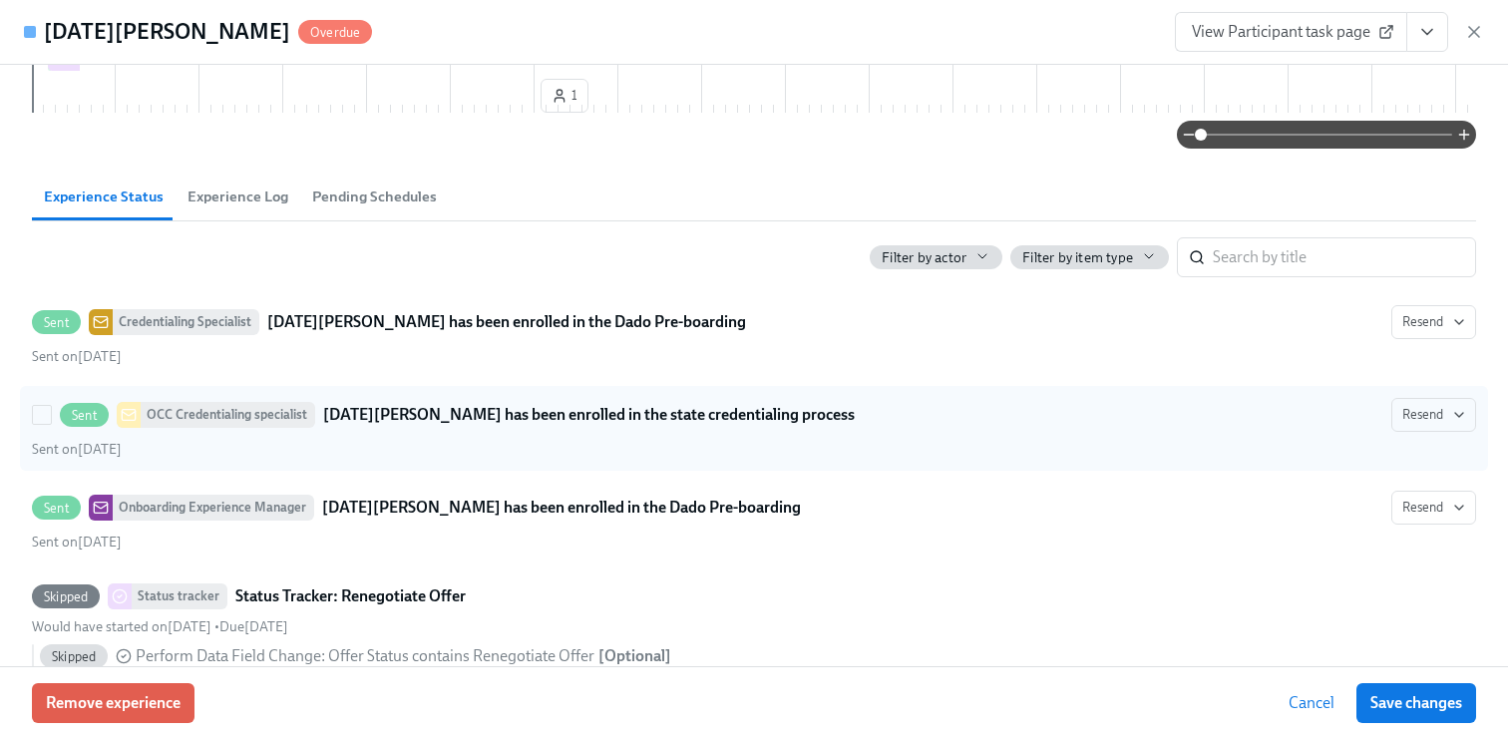
click at [472, 427] on strong "[DATE][PERSON_NAME] has been enrolled in the state credentialing process" at bounding box center [589, 415] width 532 height 24
click at [51, 424] on input "Sent OCC Credentialing specialist [DATE][PERSON_NAME] has been enrolled in the …" at bounding box center [42, 415] width 18 height 18
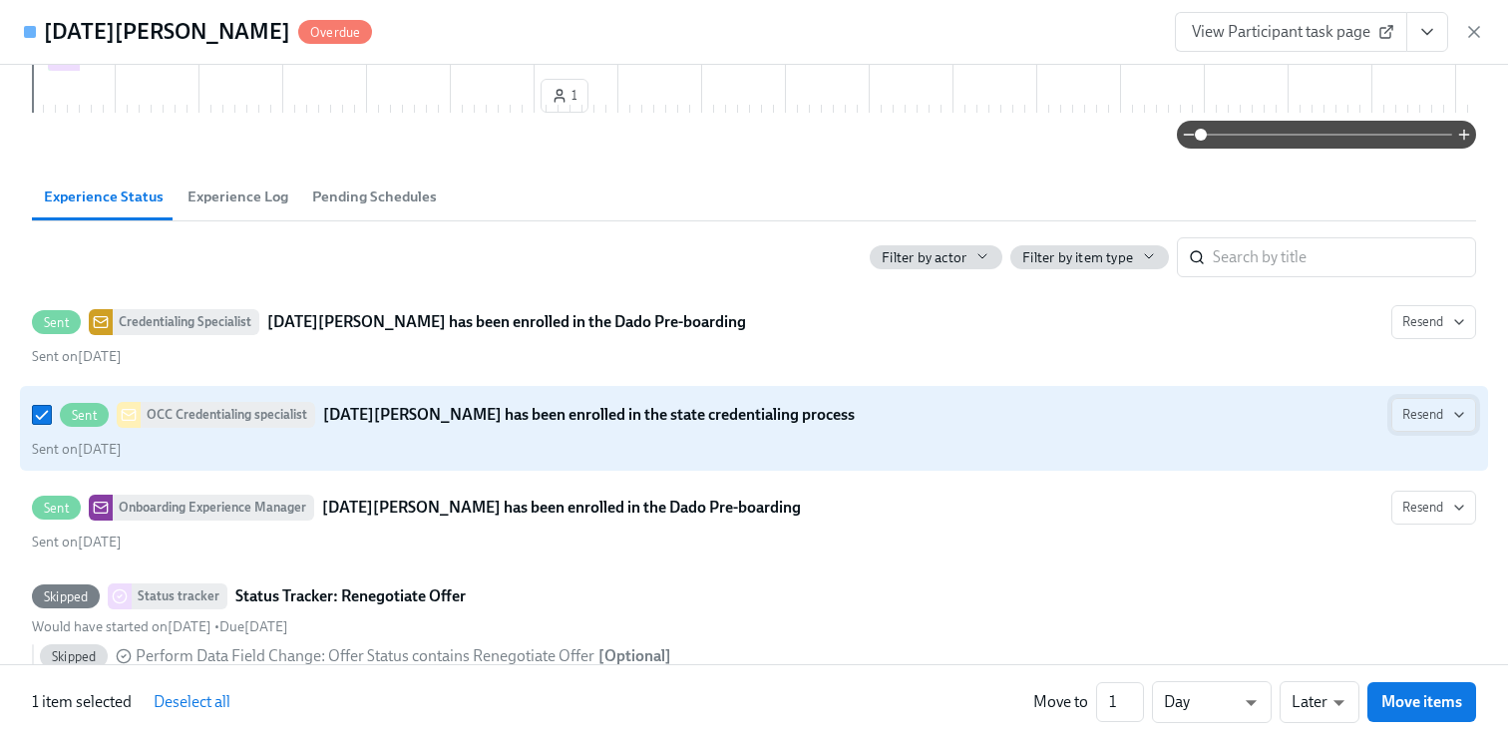
click at [1426, 425] on span "Resend" at bounding box center [1433, 415] width 63 height 20
click at [1085, 527] on div at bounding box center [754, 369] width 1508 height 739
click at [34, 424] on input "Sent OCC Credentialing specialist [DATE][PERSON_NAME] has been enrolled in the …" at bounding box center [42, 415] width 18 height 18
checkbox input "false"
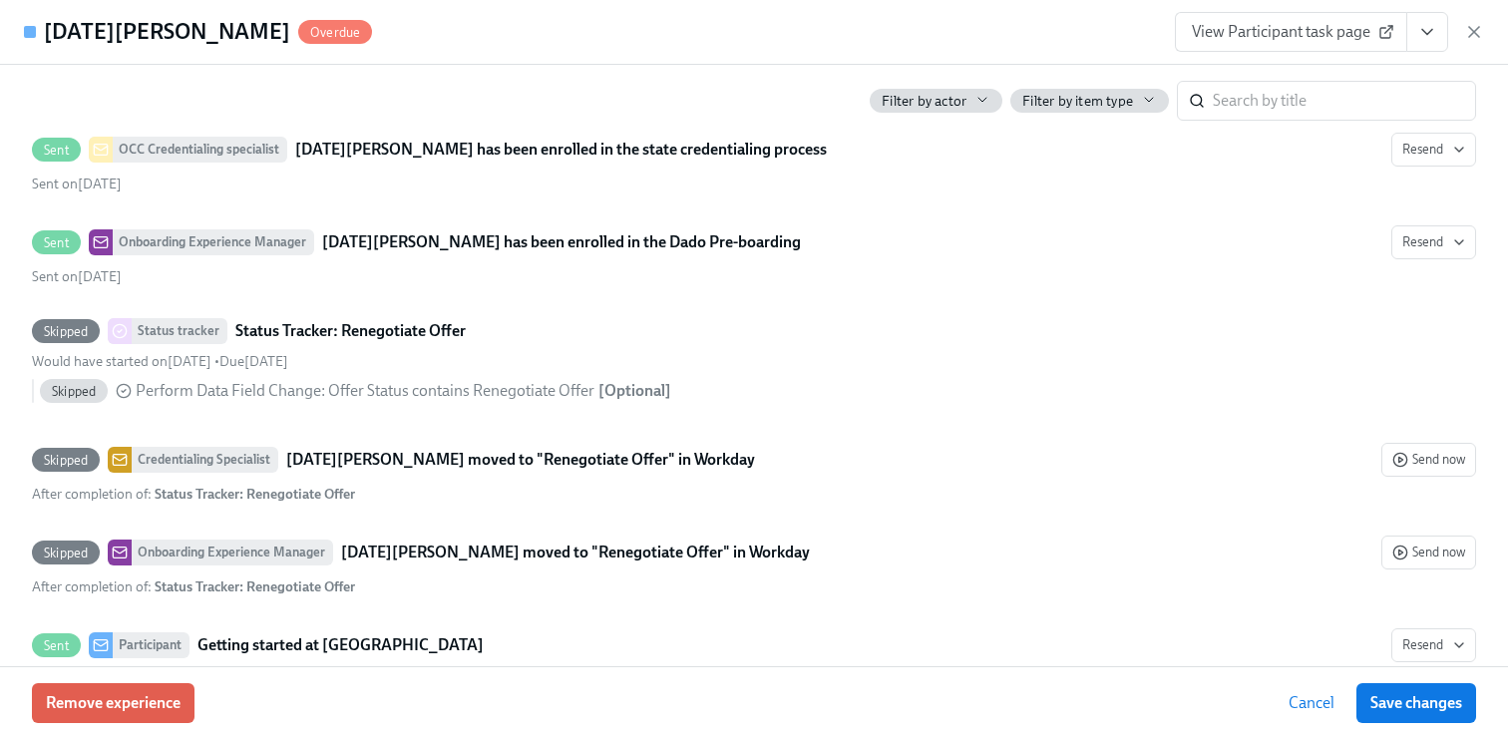
scroll to position [1402, 0]
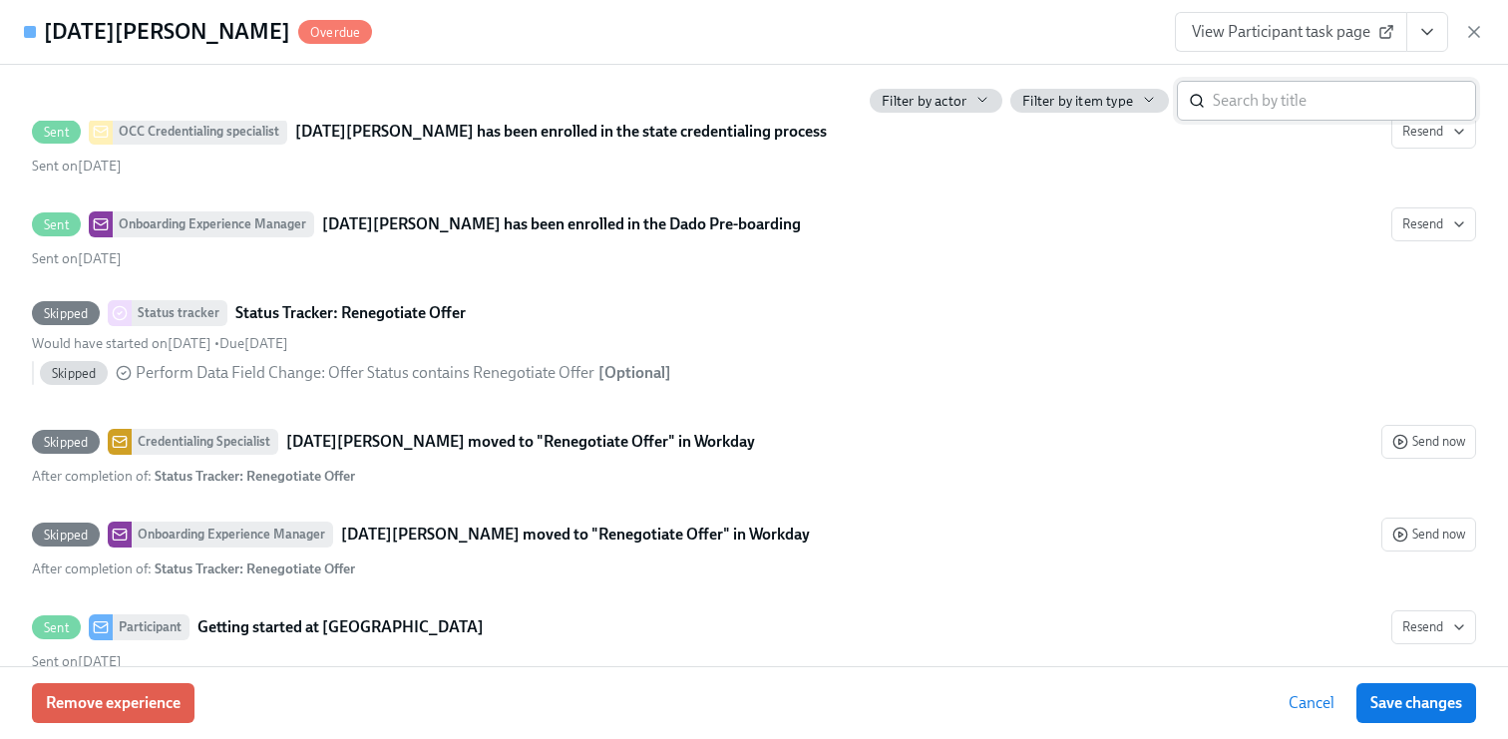
click at [1261, 116] on input "search" at bounding box center [1344, 101] width 263 height 40
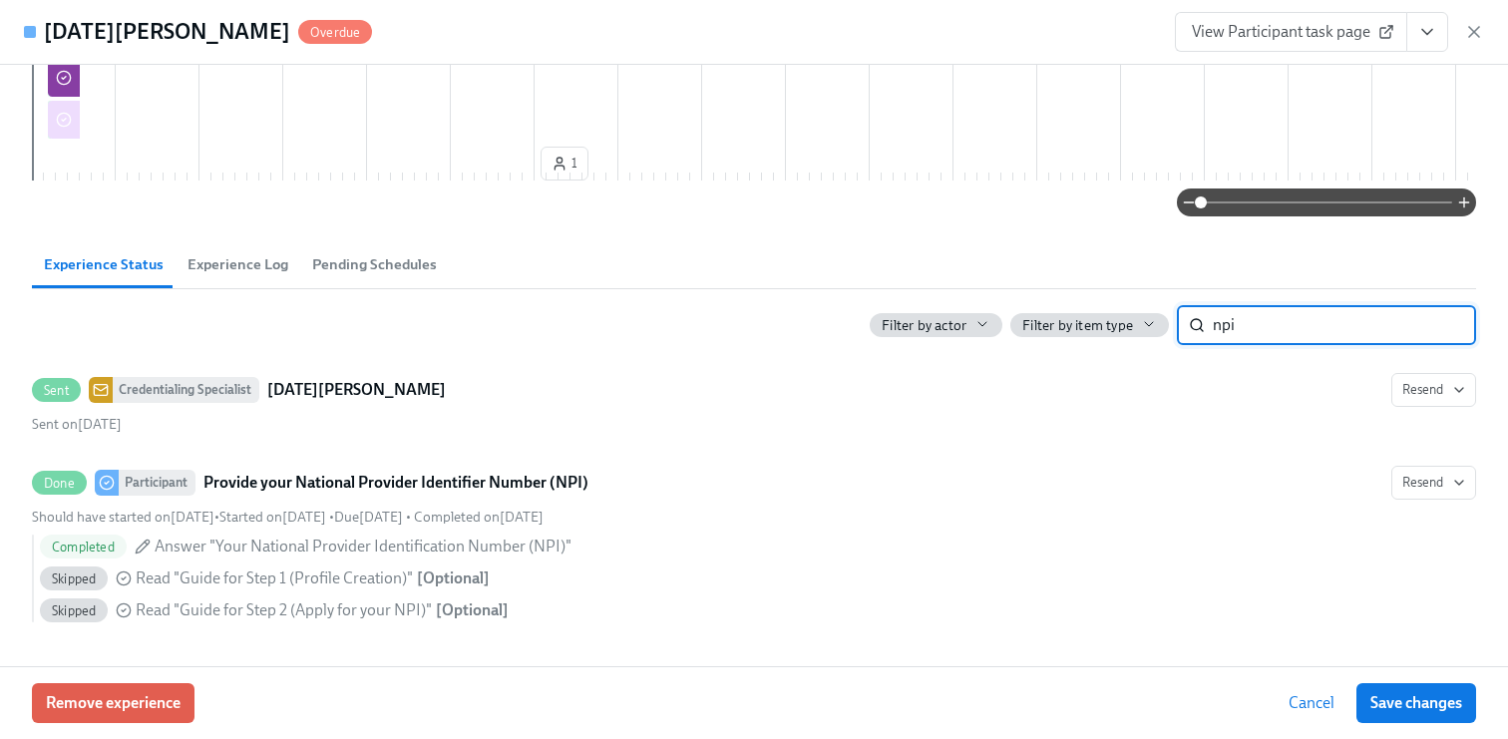
scroll to position [1081, 0]
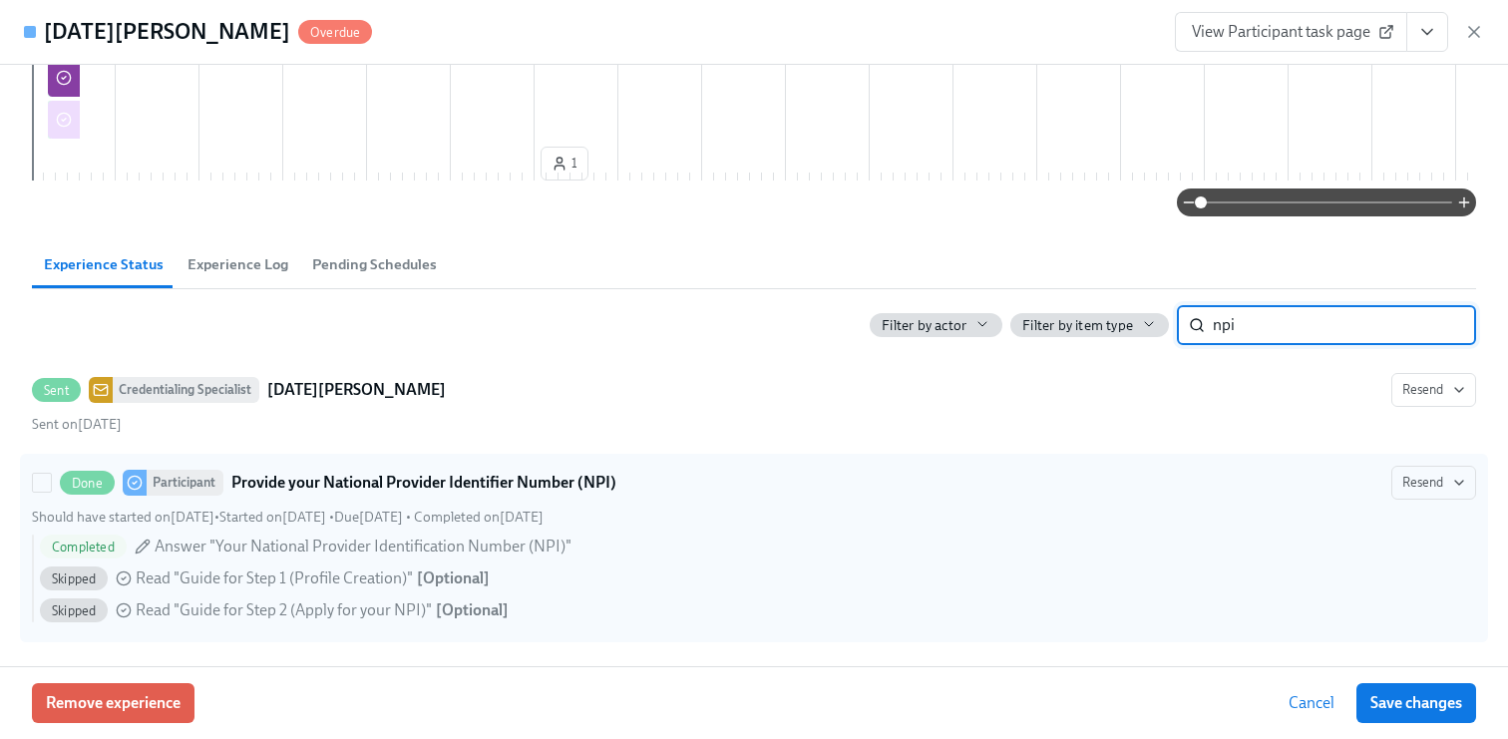
type input "npi"
click at [348, 485] on strong "Provide your National Provider Identifier Number (NPI)" at bounding box center [423, 483] width 385 height 24
click at [51, 485] on input "Done Participant Provide your National Provider Identifier Number (NPI) Resend …" at bounding box center [42, 483] width 18 height 18
checkbox input "true"
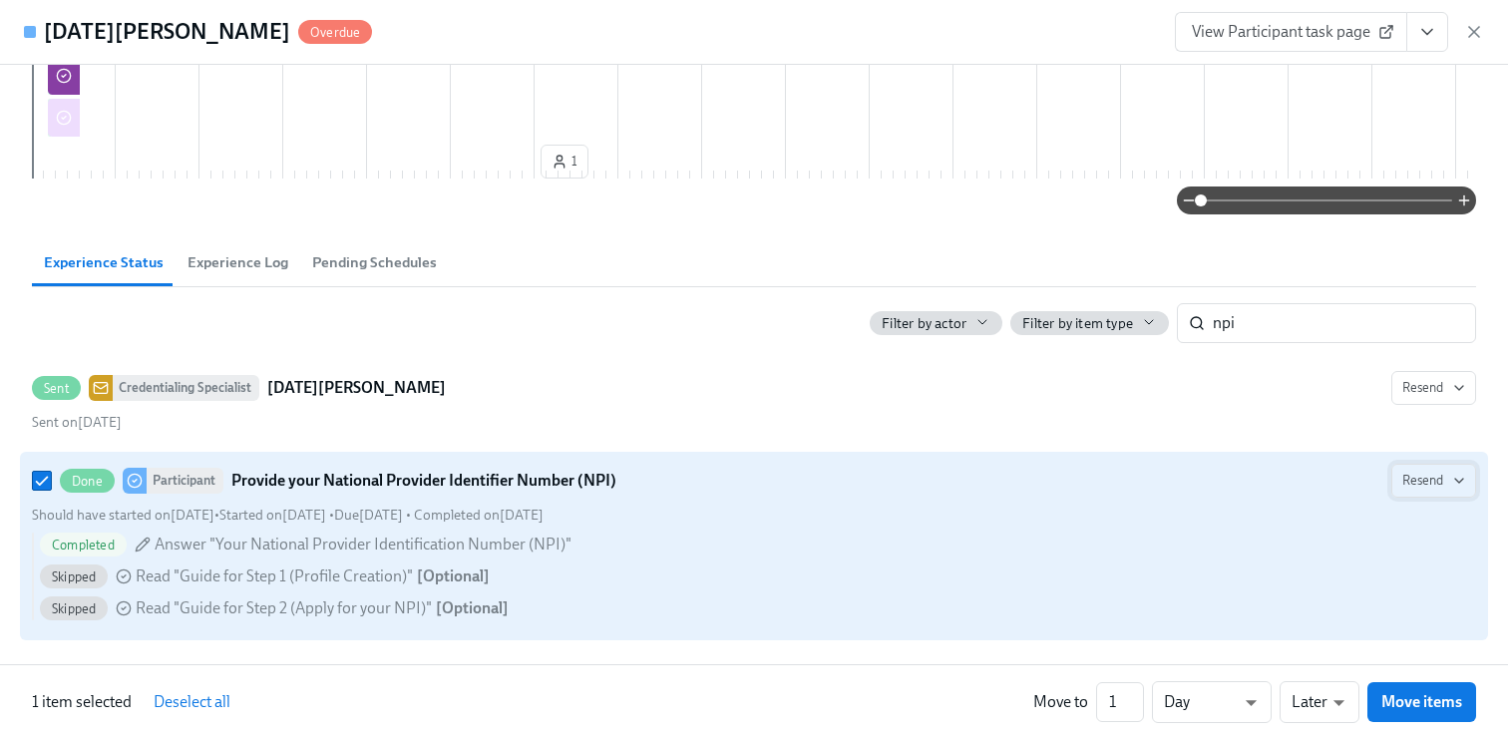
click at [1451, 484] on icon "button" at bounding box center [1459, 481] width 16 height 16
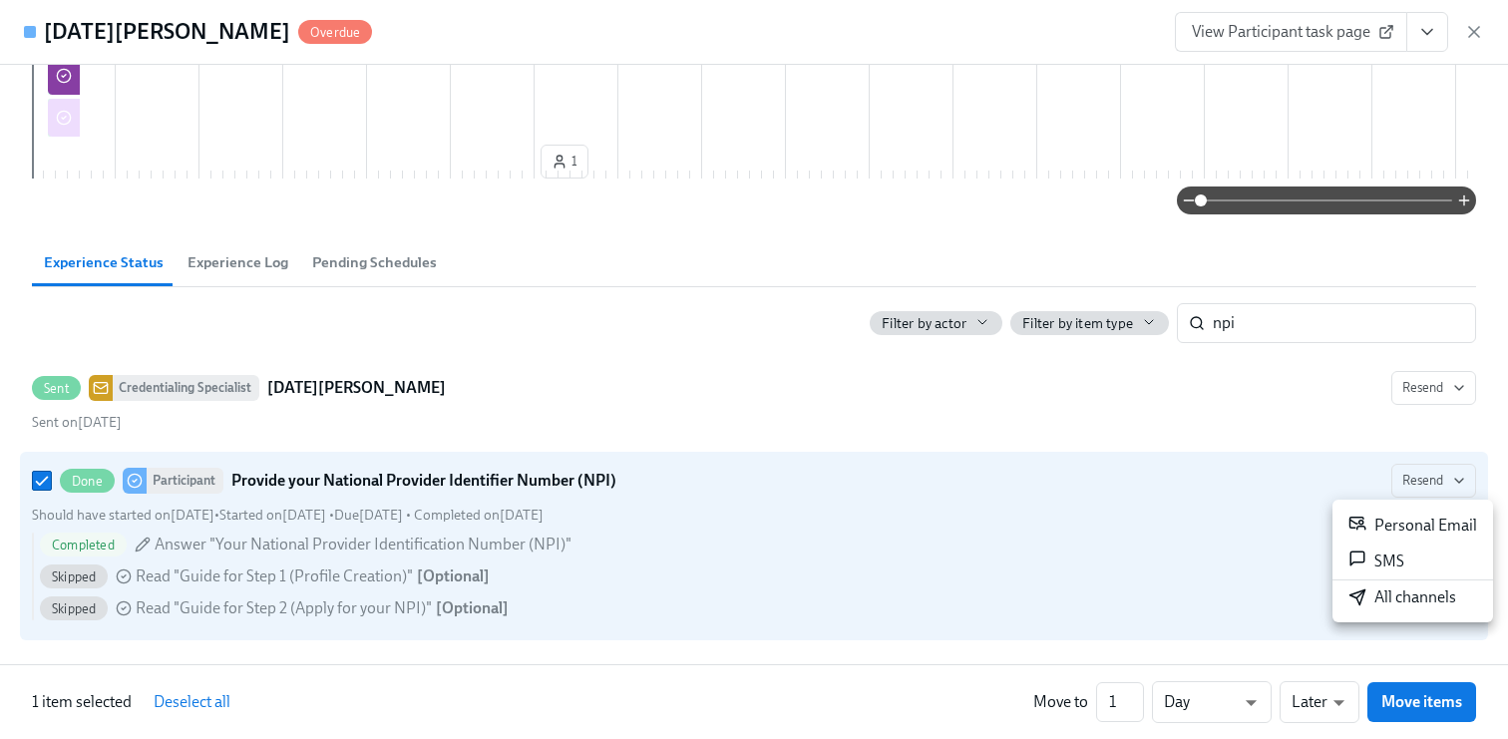
click at [719, 397] on div at bounding box center [754, 369] width 1508 height 739
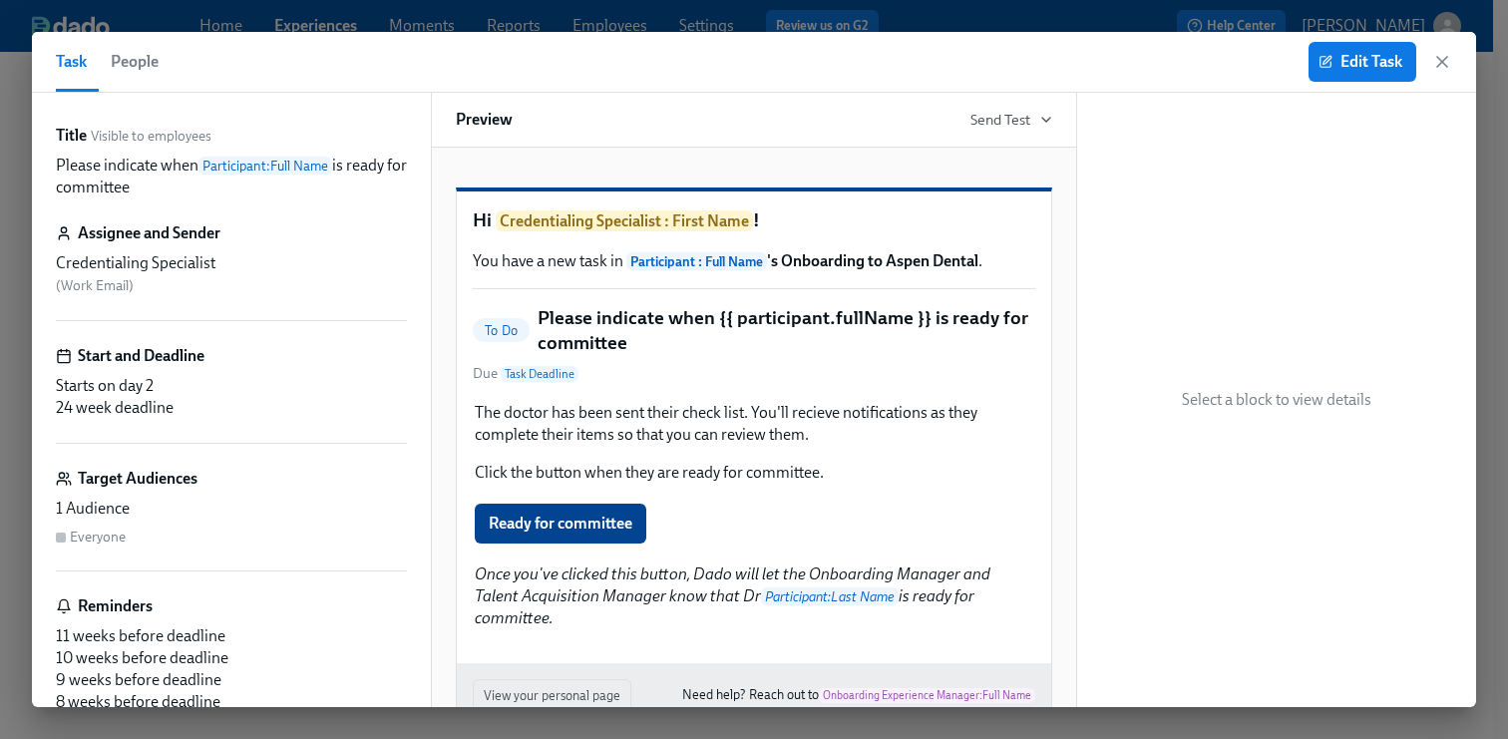
click at [144, 67] on span "People" at bounding box center [135, 62] width 48 height 28
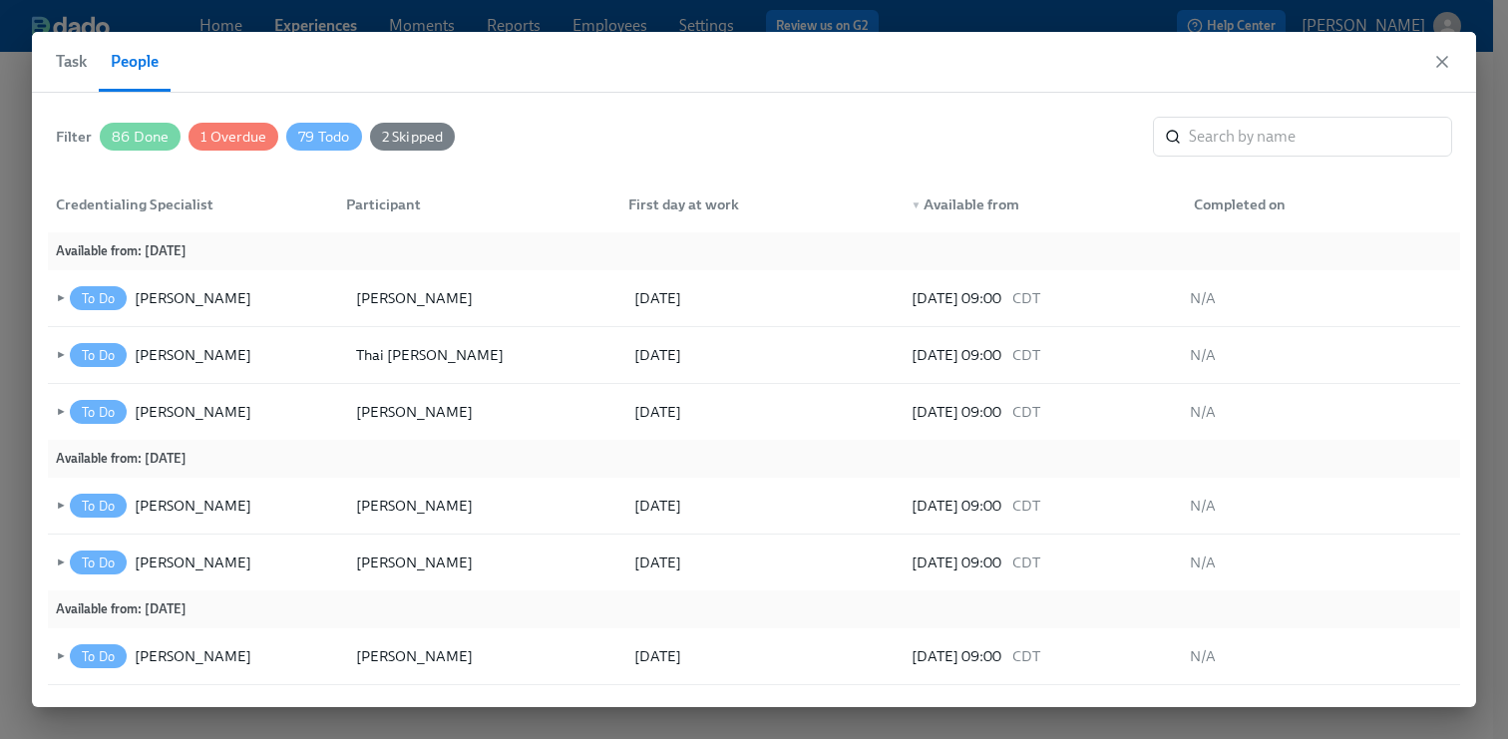
click at [249, 135] on span "1 Overdue" at bounding box center [234, 137] width 90 height 15
click at [149, 132] on span "86 Done" at bounding box center [140, 137] width 81 height 15
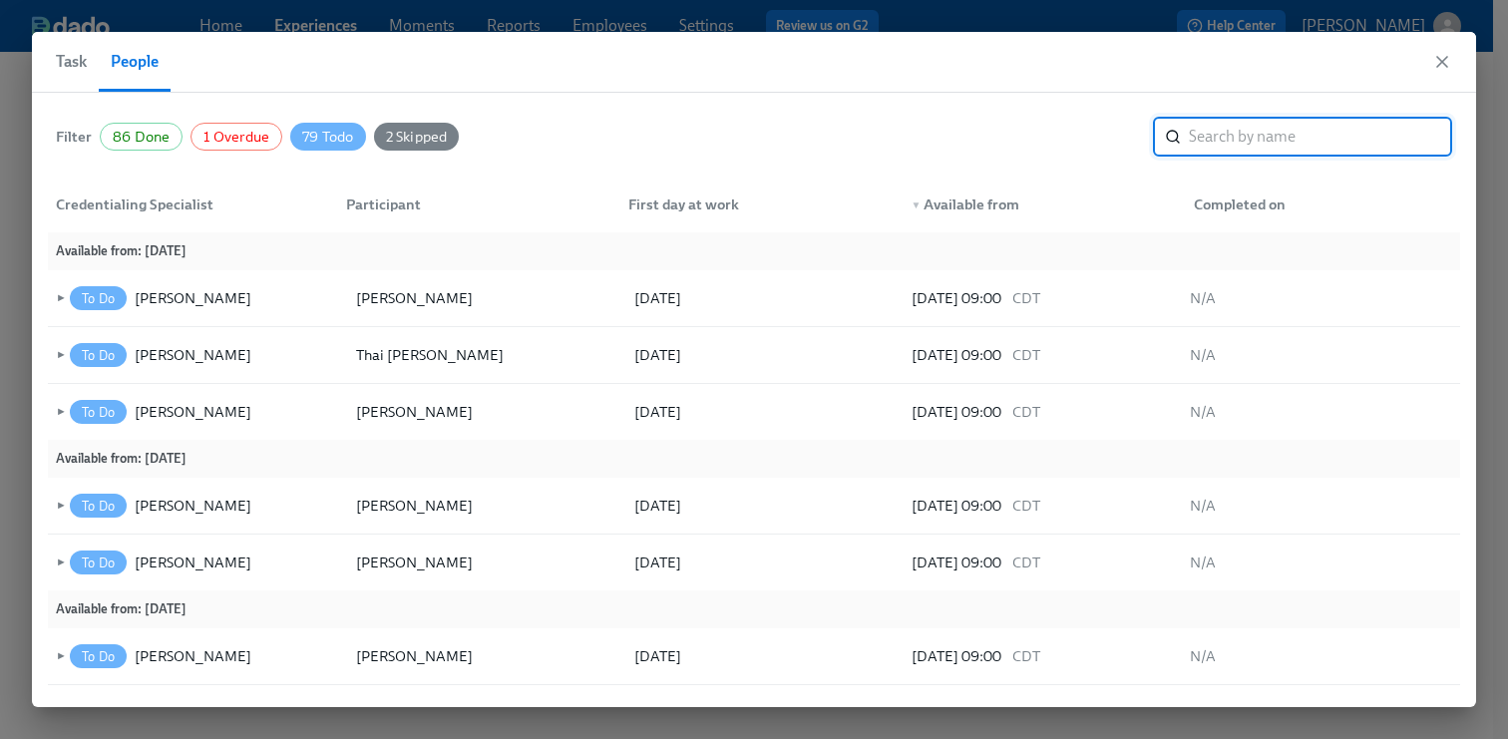
click at [1269, 137] on input "search" at bounding box center [1320, 137] width 263 height 40
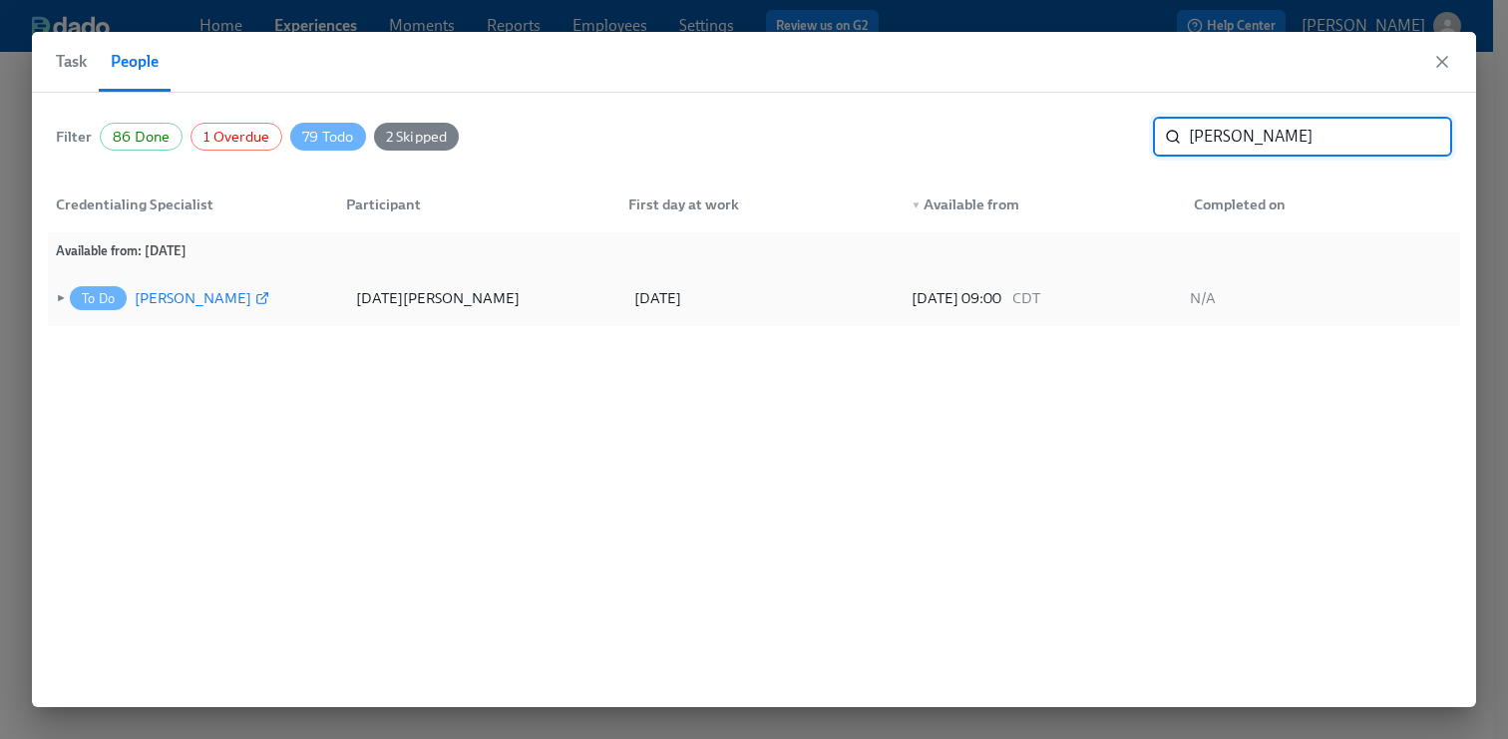
type input "noel"
click at [246, 296] on div "[PERSON_NAME]" at bounding box center [193, 298] width 117 height 24
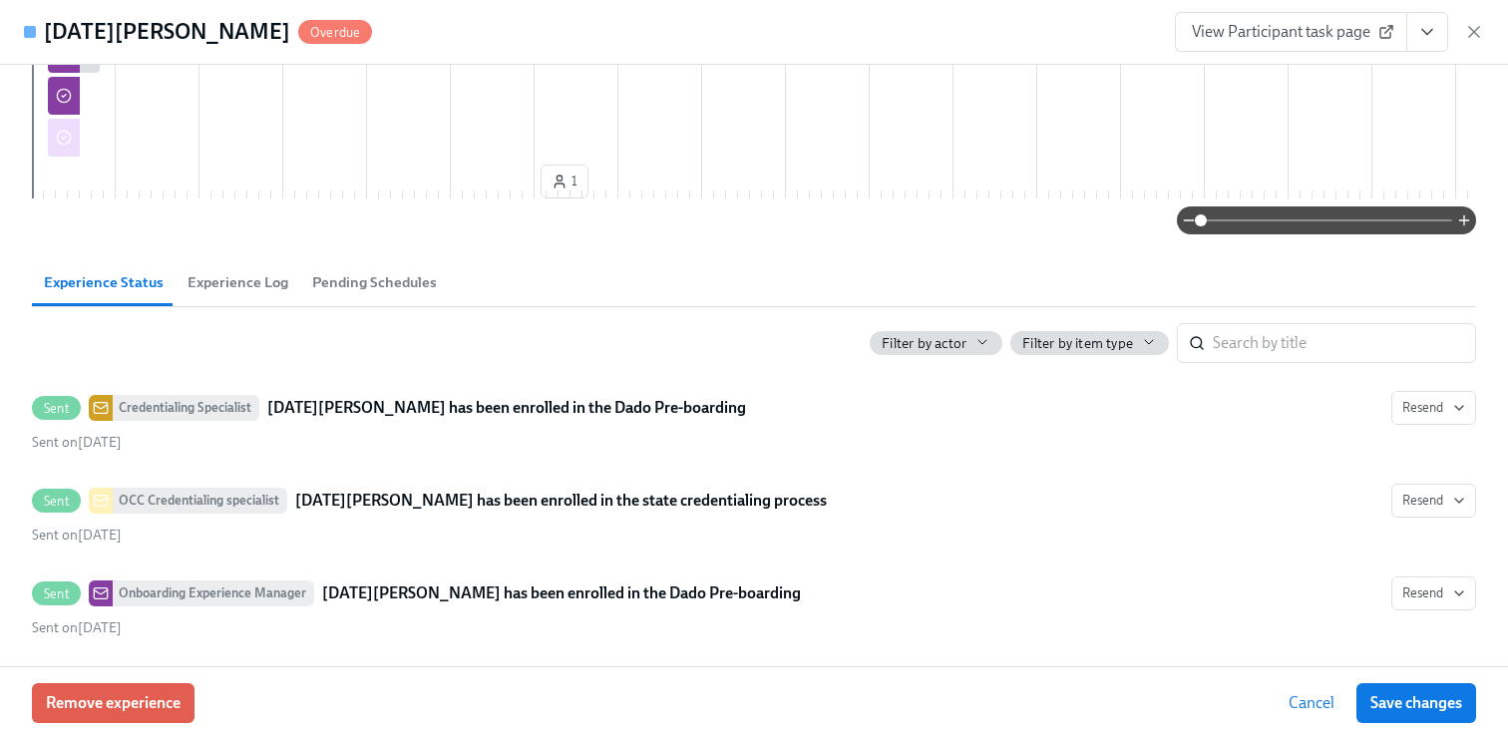
scroll to position [1136, 0]
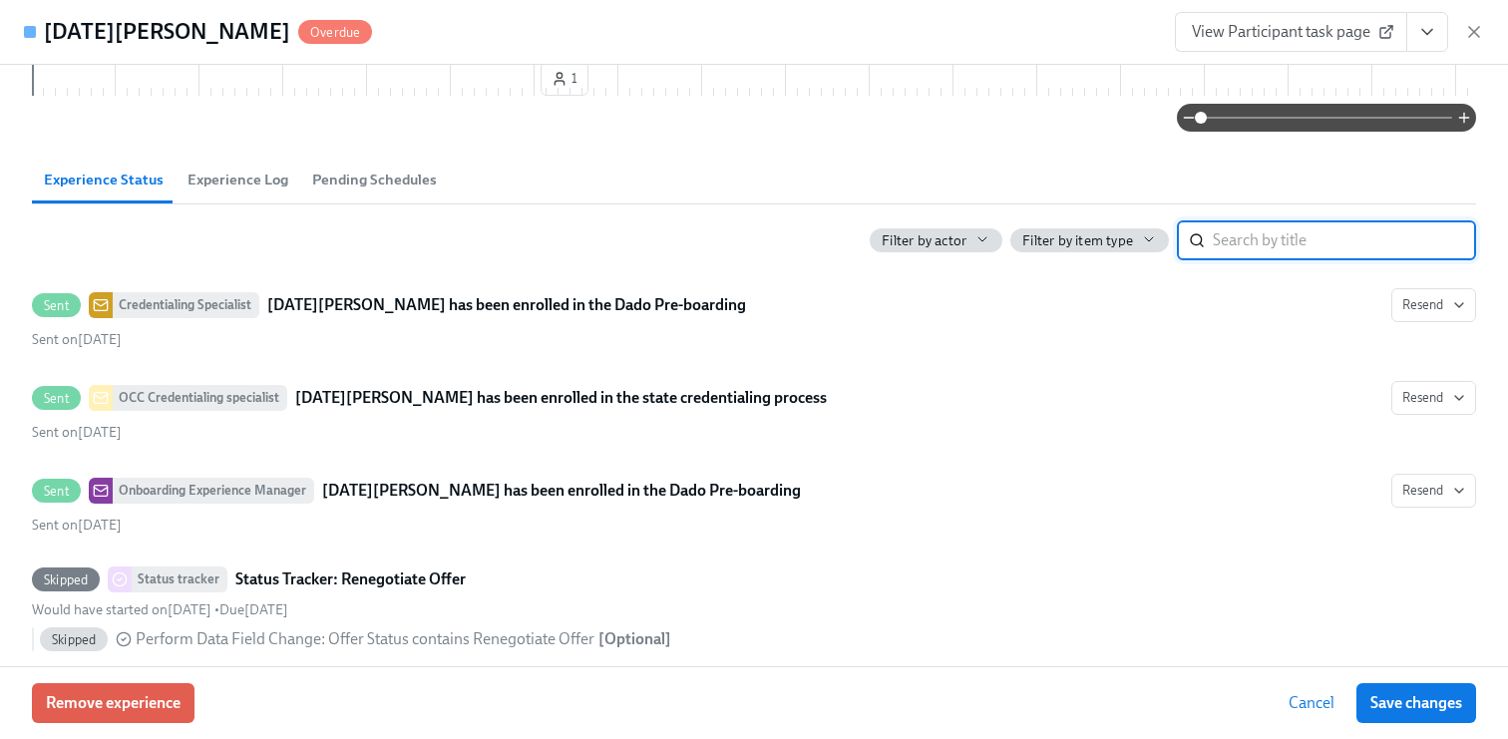
click at [1249, 260] on input "search" at bounding box center [1344, 240] width 263 height 40
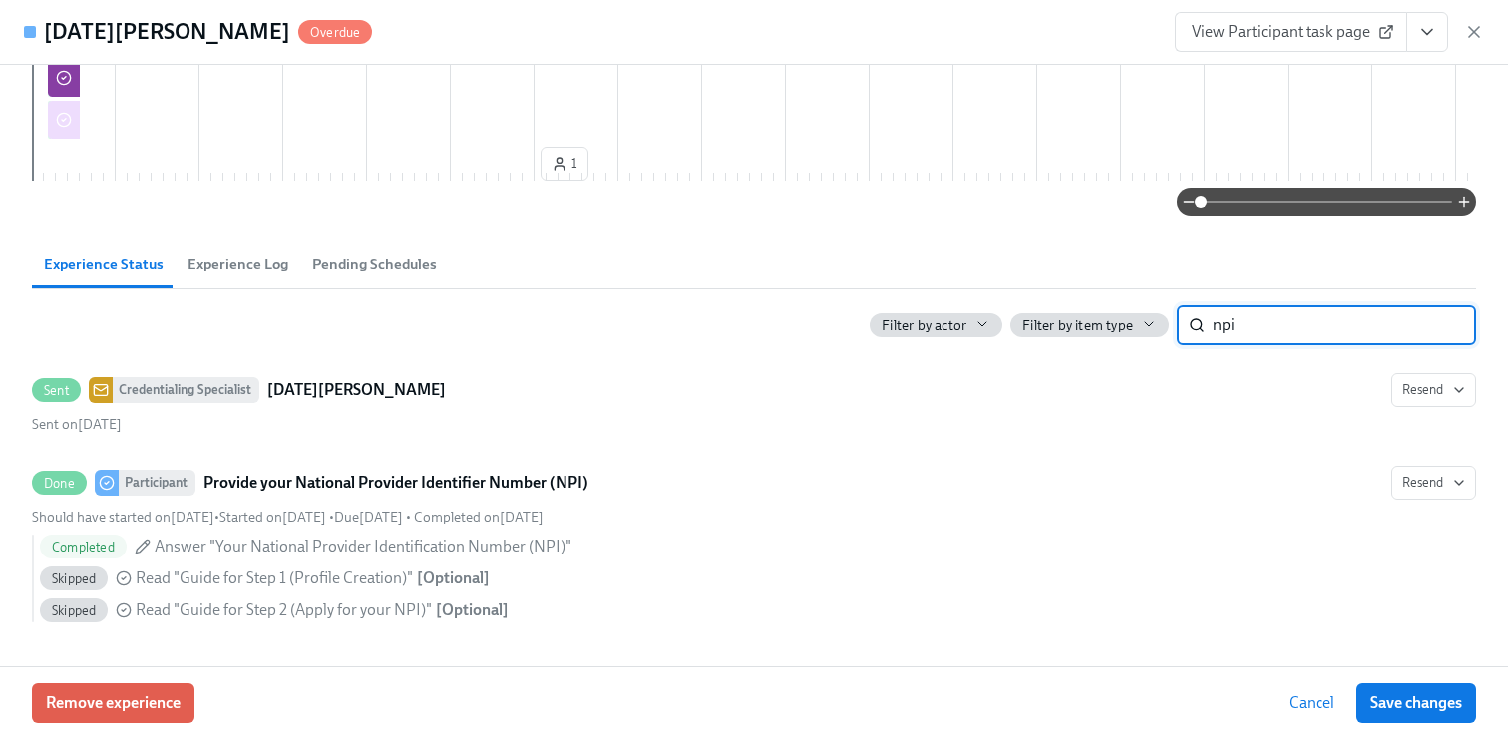
scroll to position [1081, 0]
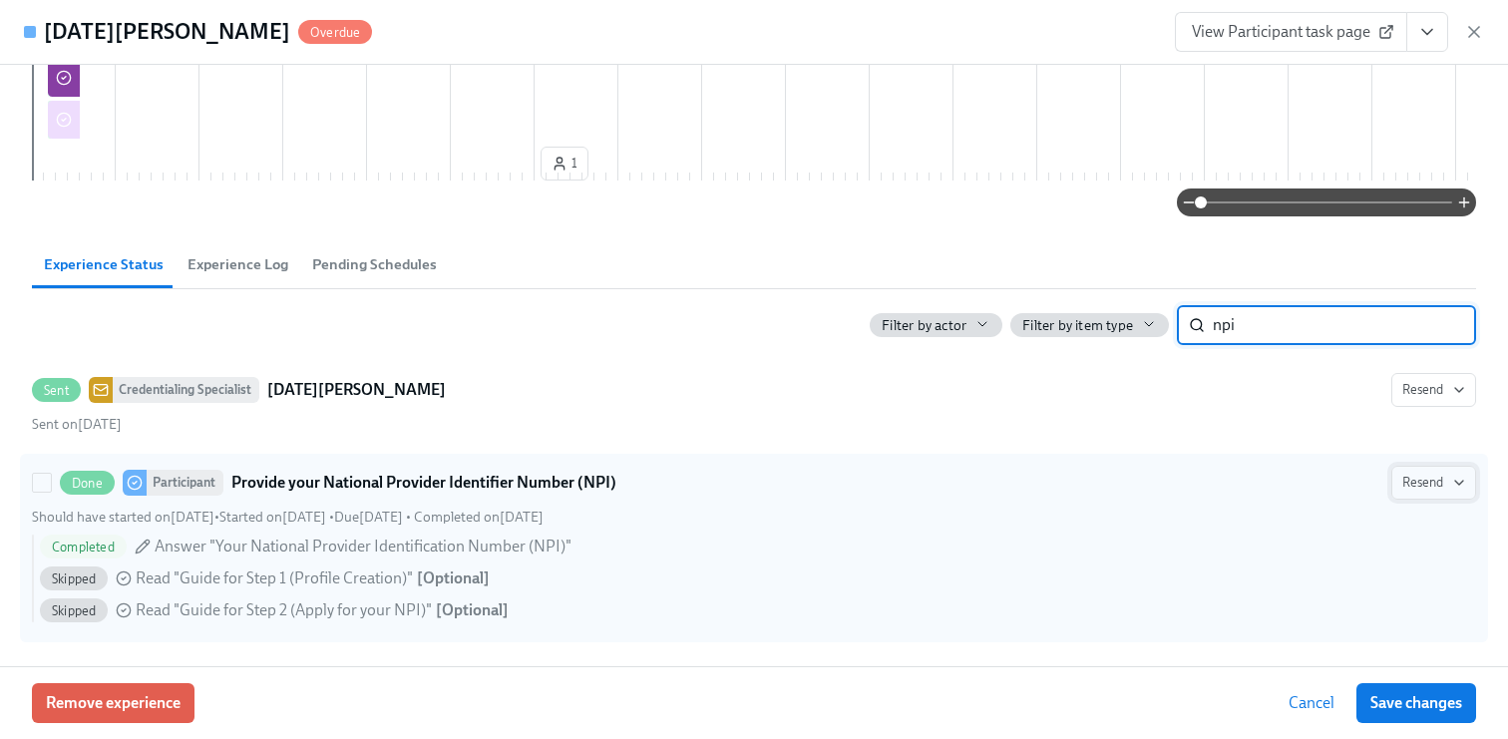
type input "npi"
click at [1429, 490] on span "Resend" at bounding box center [1433, 483] width 63 height 20
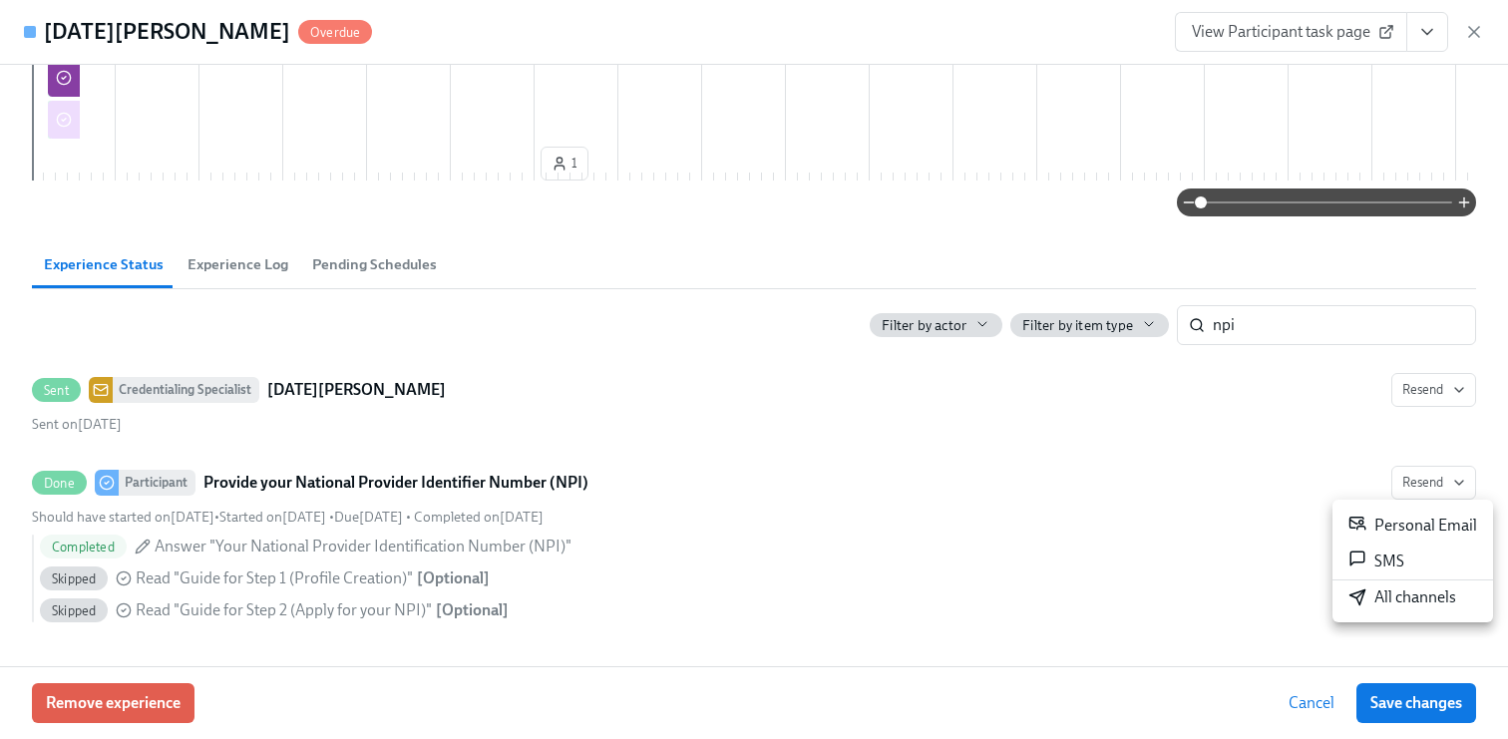
click at [319, 388] on div at bounding box center [754, 369] width 1508 height 739
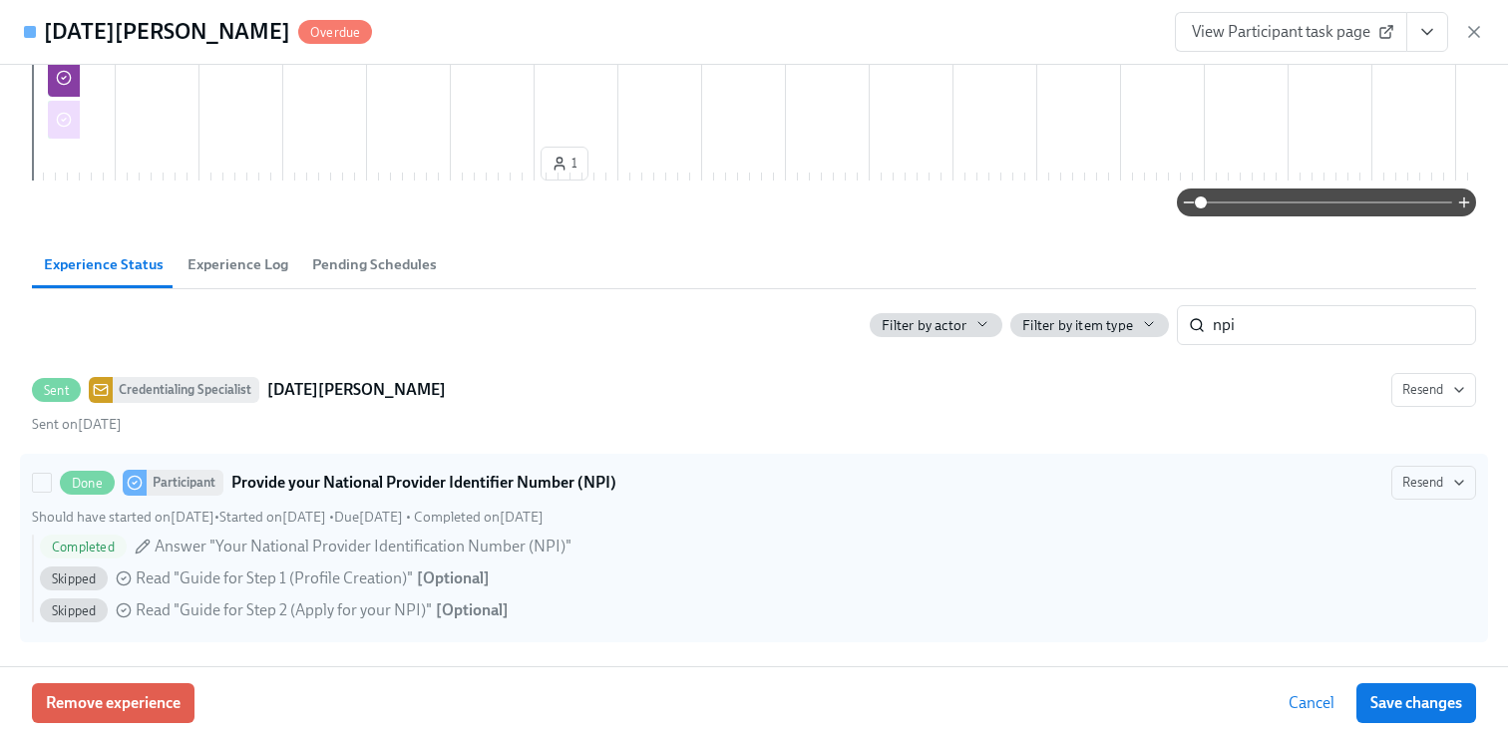
click at [145, 547] on icon at bounding box center [142, 546] width 13 height 13
click at [51, 492] on input "Done Participant Provide your National Provider Identifier Number (NPI) Resend …" at bounding box center [42, 483] width 18 height 18
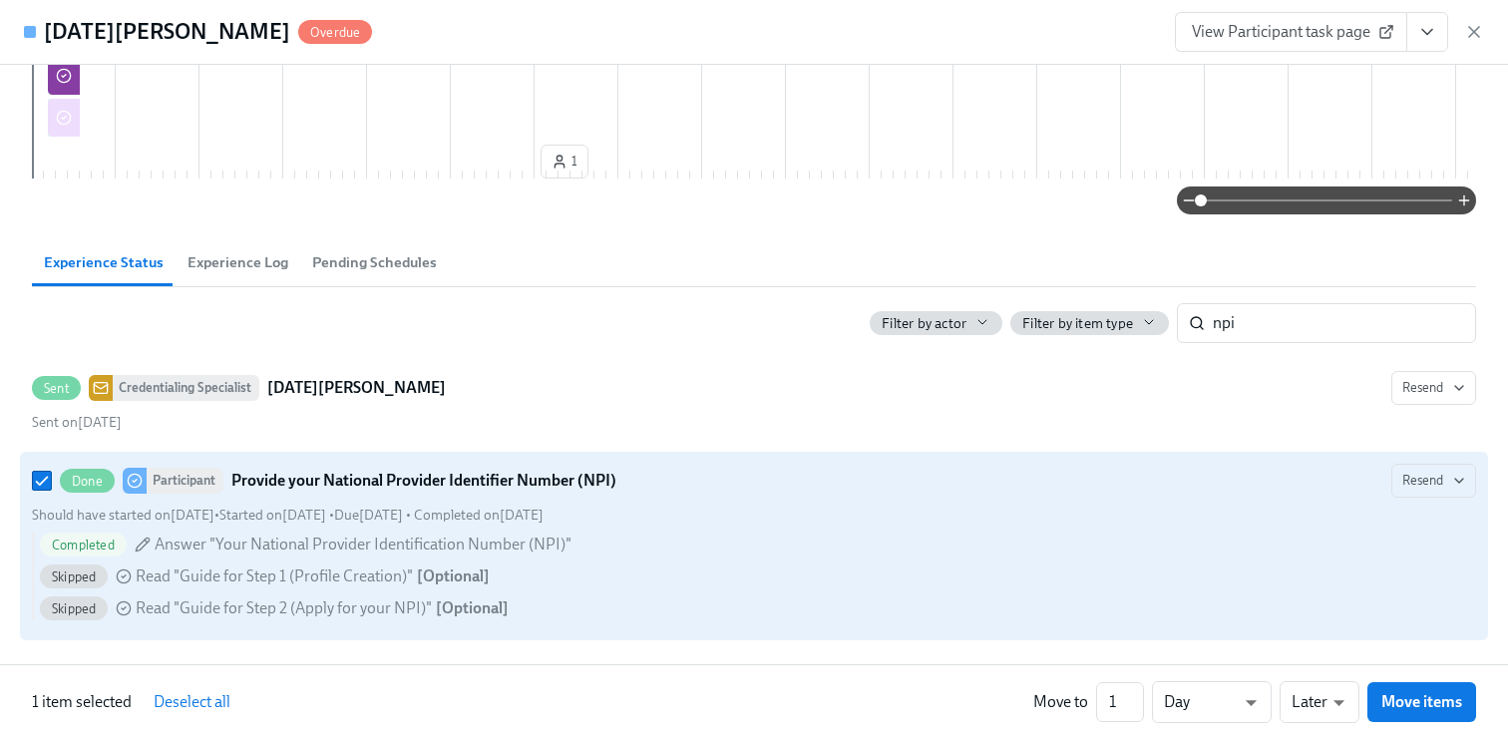
click at [145, 547] on icon at bounding box center [142, 544] width 13 height 13
click at [51, 490] on input "Done Participant Provide your National Provider Identifier Number (NPI) Resend …" at bounding box center [42, 481] width 18 height 18
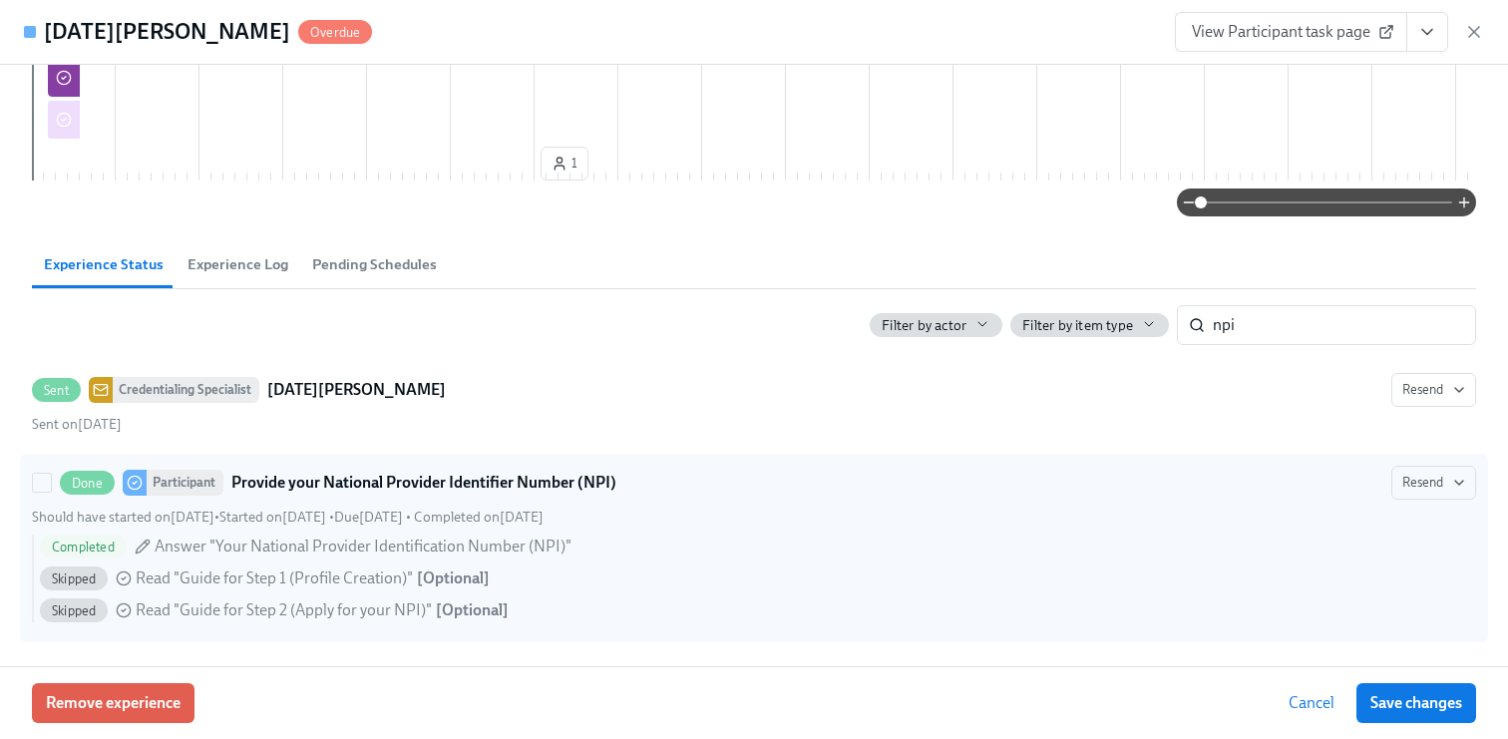
click at [144, 549] on icon at bounding box center [142, 546] width 13 height 13
click at [51, 492] on input "Done Participant Provide your National Provider Identifier Number (NPI) Resend …" at bounding box center [42, 483] width 18 height 18
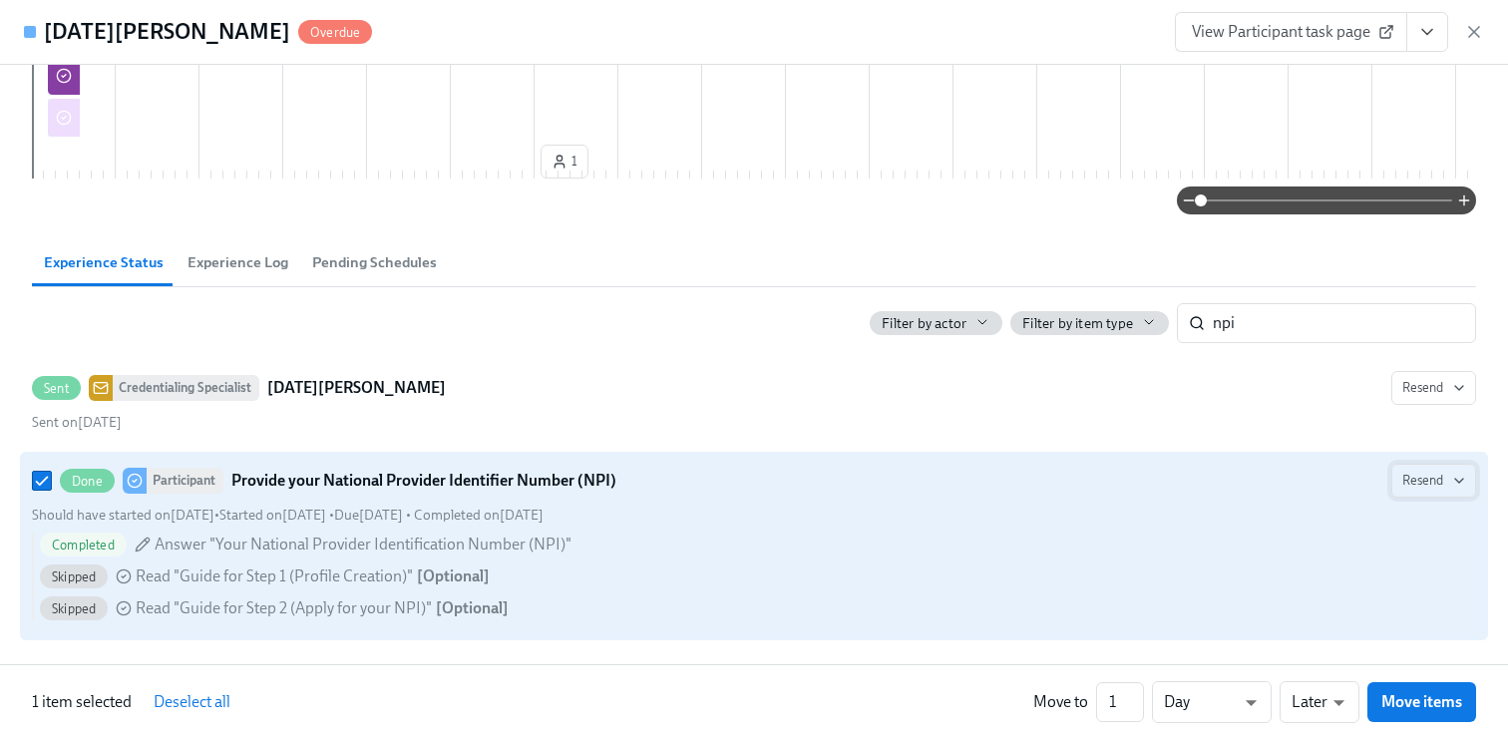
click at [1394, 466] on button "Resend" at bounding box center [1434, 481] width 85 height 34
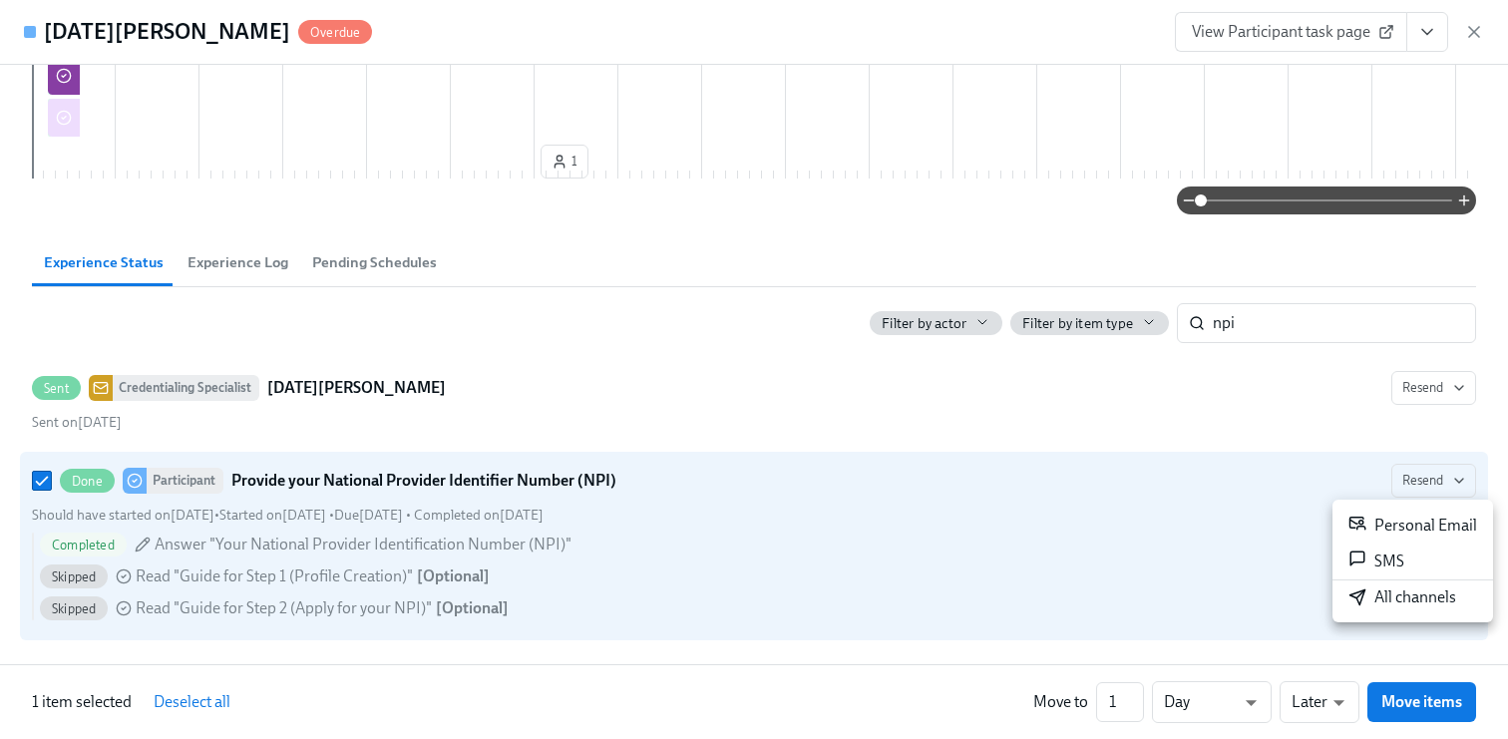
click at [1168, 540] on div at bounding box center [754, 369] width 1508 height 739
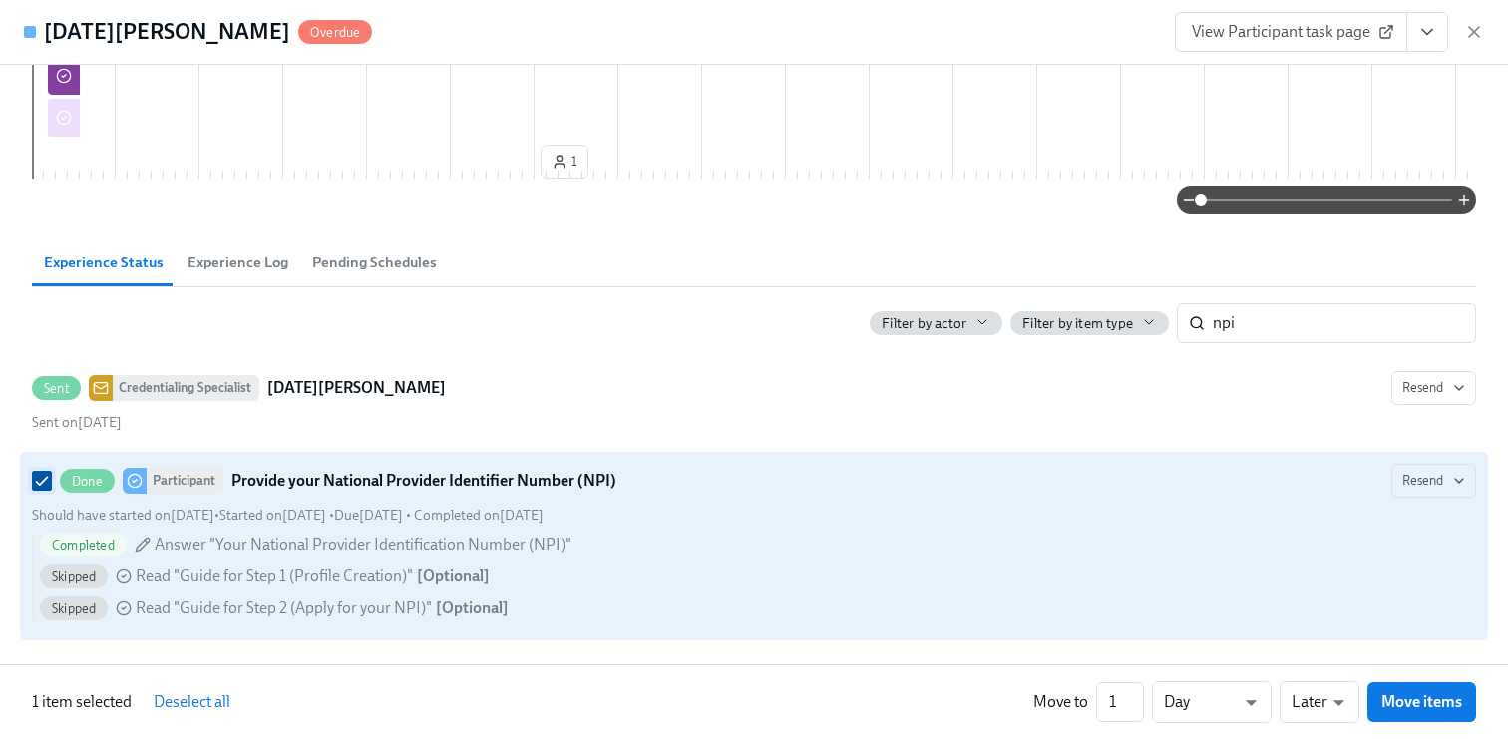
click at [46, 483] on input "Done Participant Provide your National Provider Identifier Number (NPI) Resend …" at bounding box center [42, 481] width 18 height 18
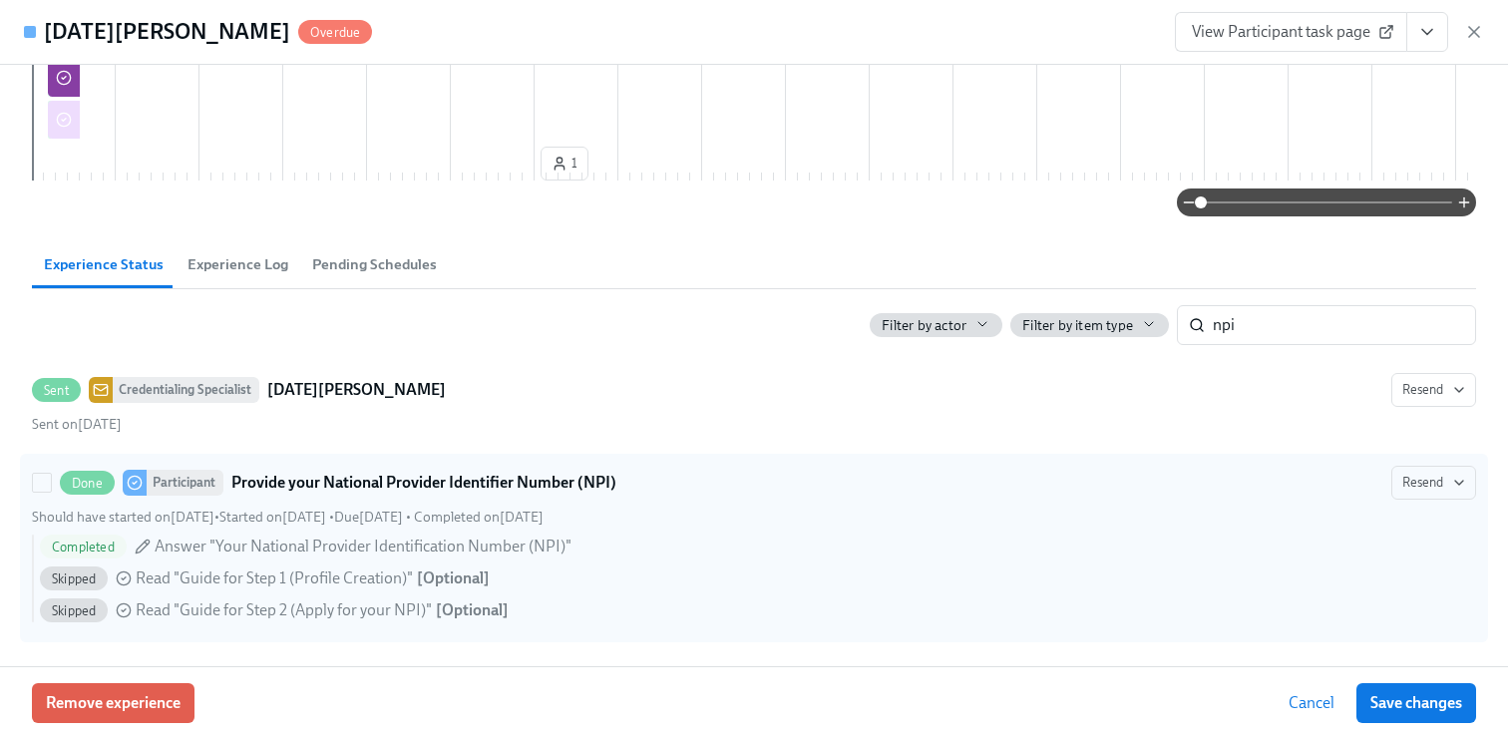
click at [379, 581] on span "Read "Guide for Step 1 (Profile Creation)"" at bounding box center [274, 579] width 277 height 22
click at [51, 492] on input "Done Participant Provide your National Provider Identifier Number (NPI) Resend …" at bounding box center [42, 483] width 18 height 18
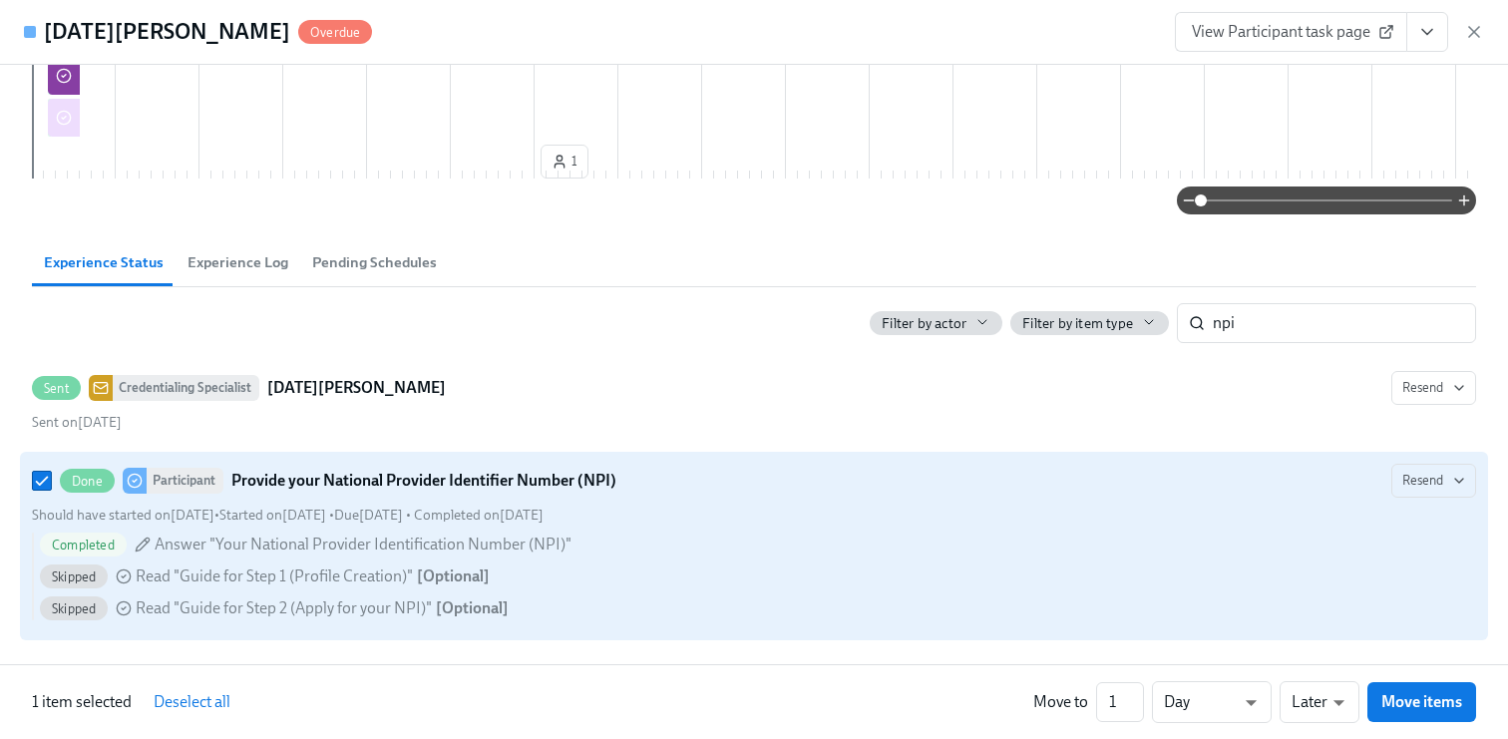
click at [379, 581] on span "Read "Guide for Step 1 (Profile Creation)"" at bounding box center [274, 577] width 277 height 22
click at [51, 490] on input "Done Participant Provide your National Provider Identifier Number (NPI) Resend …" at bounding box center [42, 481] width 18 height 18
checkbox input "false"
